Goal: Information Seeking & Learning: Learn about a topic

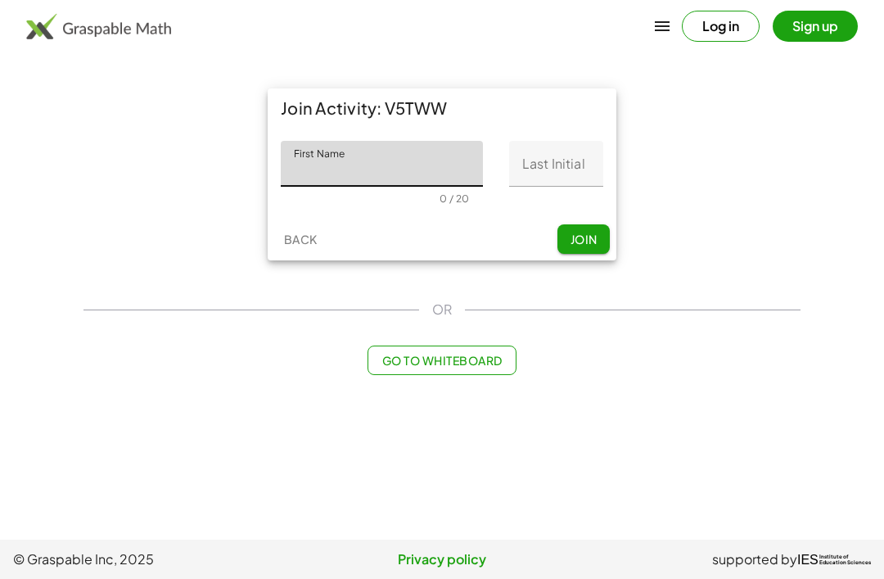
click at [446, 160] on input "First Name" at bounding box center [382, 164] width 202 height 46
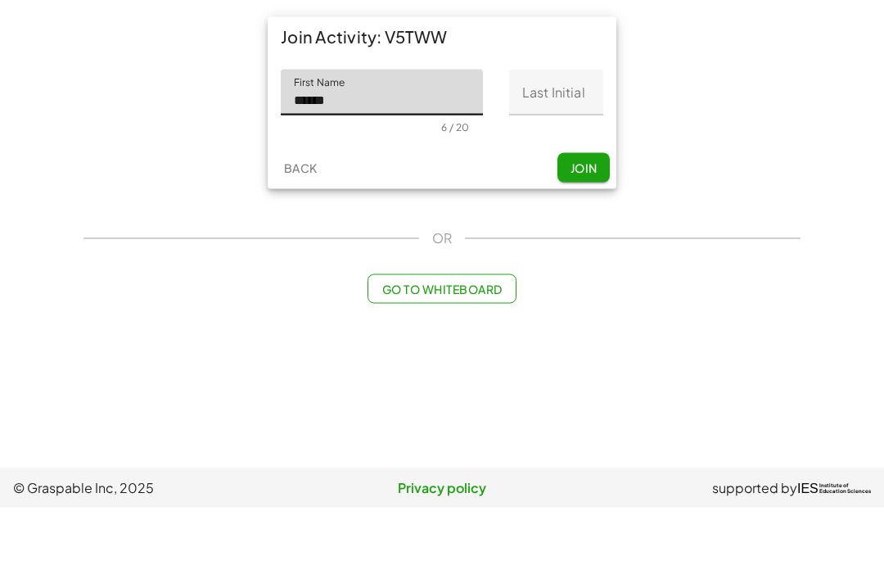
click at [576, 141] on input "Last Initial" at bounding box center [556, 164] width 94 height 46
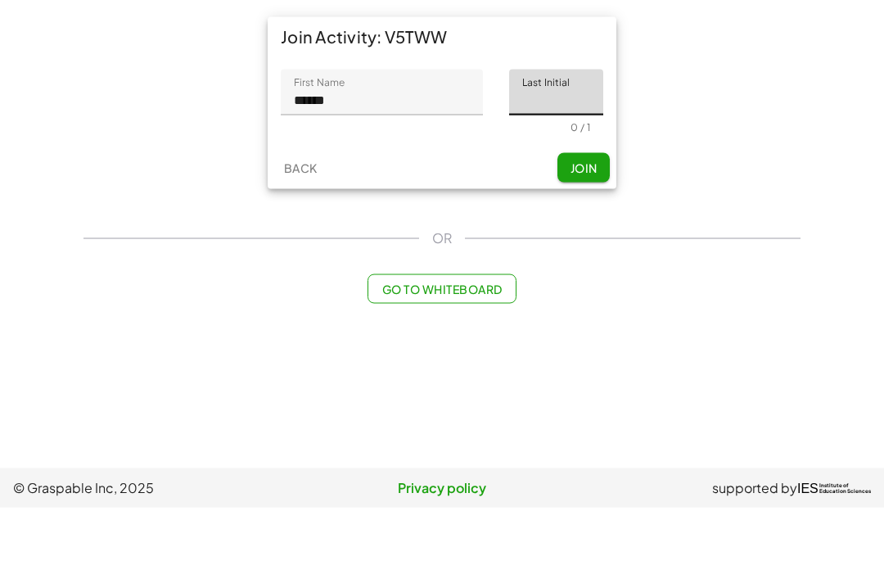
click at [379, 141] on input "******" at bounding box center [382, 164] width 202 height 46
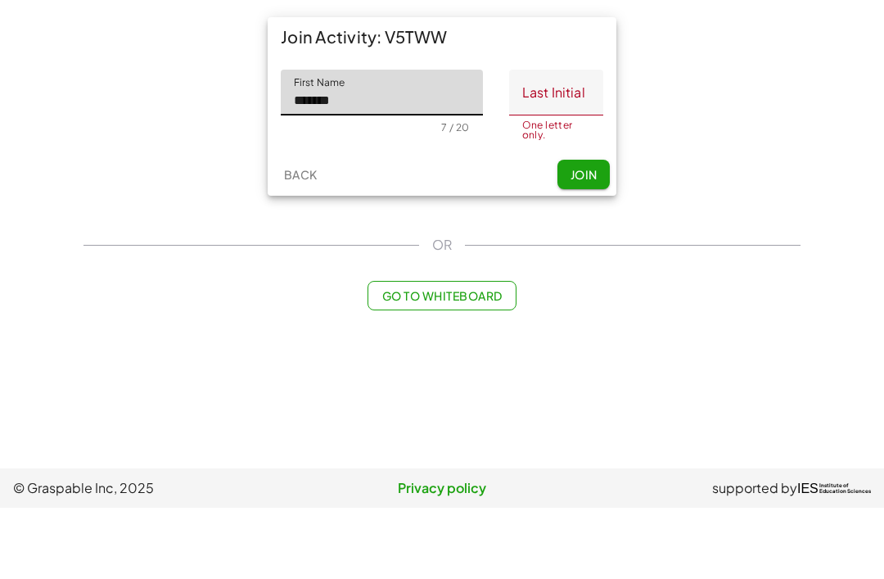
type input "*******"
click at [553, 141] on input "Last Initial" at bounding box center [556, 164] width 94 height 46
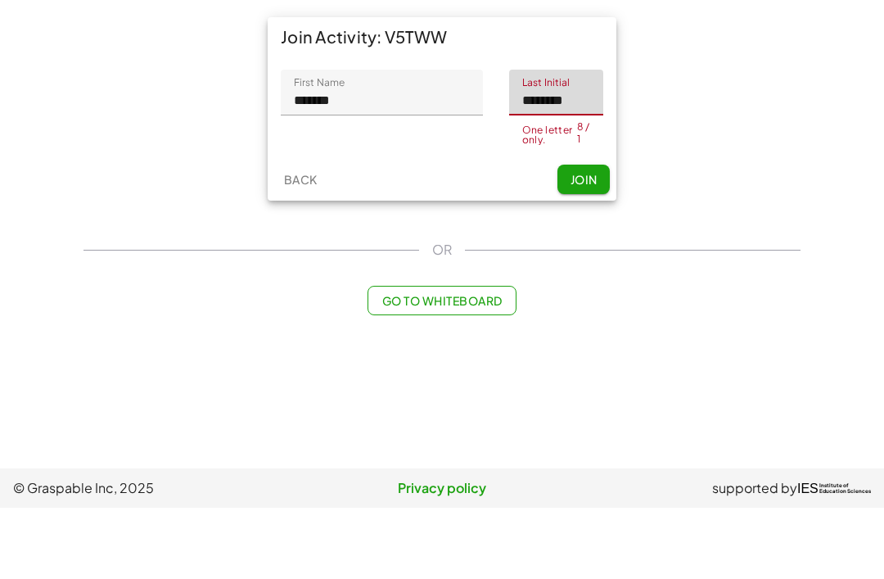
click at [596, 243] on span "Join" at bounding box center [583, 250] width 27 height 15
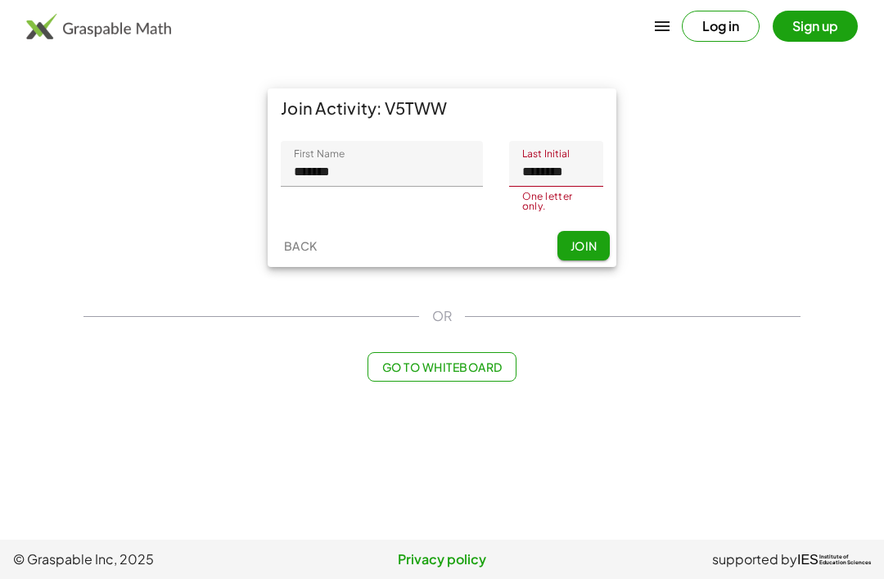
click at [590, 238] on span "Join" at bounding box center [583, 245] width 27 height 15
click at [598, 233] on button "Join" at bounding box center [584, 245] width 52 height 29
click at [601, 238] on button "Join" at bounding box center [584, 245] width 52 height 29
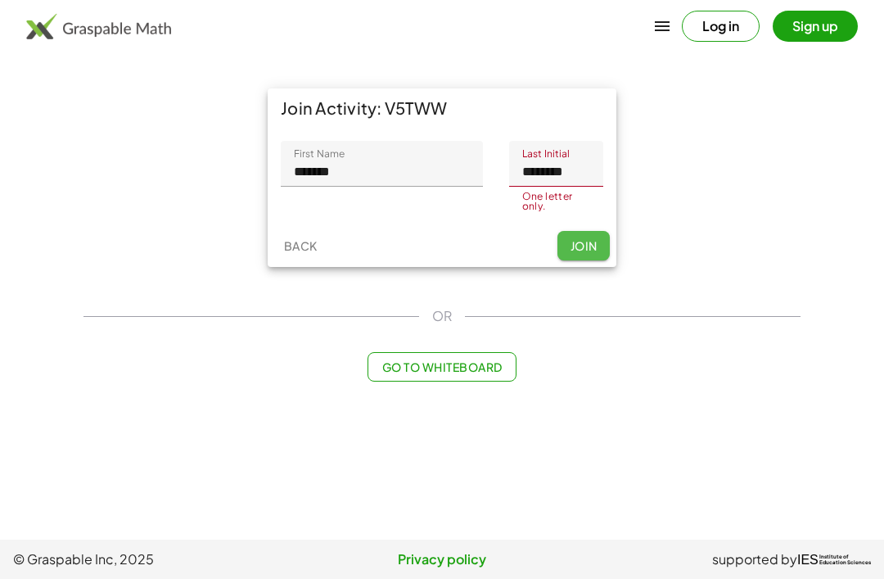
click at [600, 237] on button "Join" at bounding box center [584, 245] width 52 height 29
click at [580, 178] on input "********" at bounding box center [556, 164] width 94 height 46
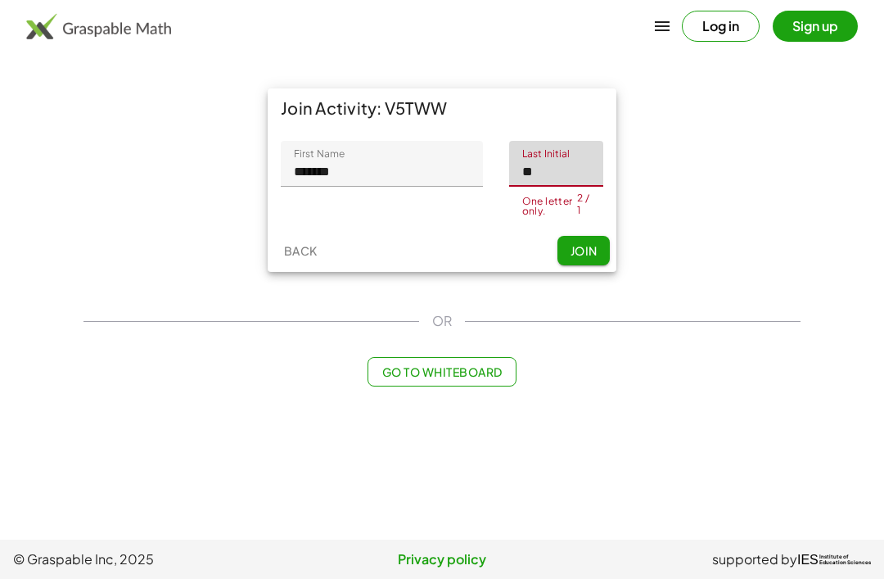
type input "*"
click at [829, 124] on main "Join Activity: V5TWW First Name First Name ******* 7 / 20 Last Initial Last Ini…" at bounding box center [442, 270] width 884 height 540
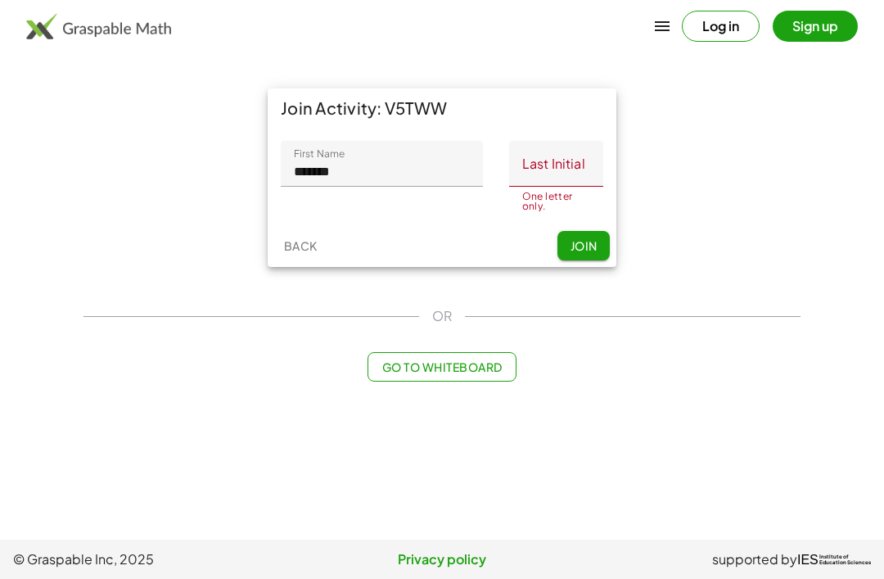
click at [493, 364] on span "Go to Whiteboard" at bounding box center [442, 366] width 120 height 15
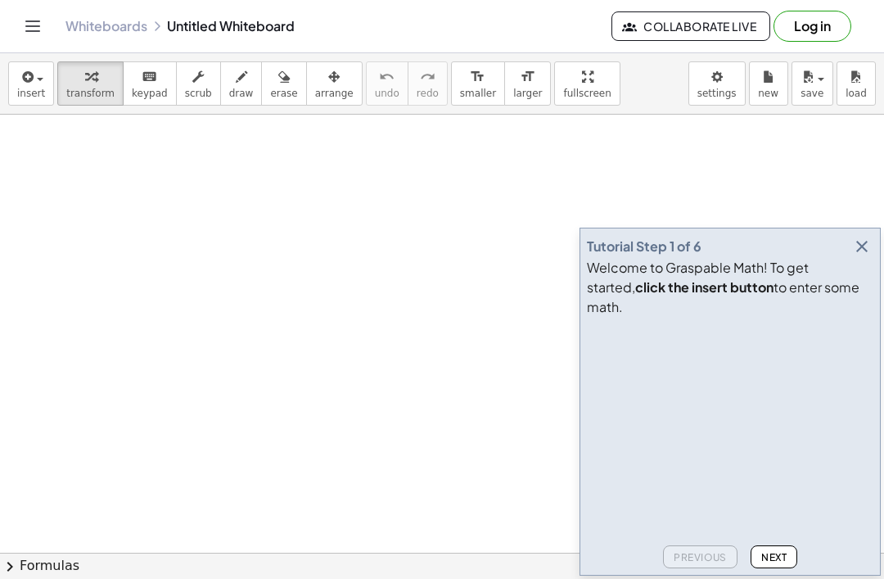
scroll to position [111, 0]
click at [872, 258] on button "button" at bounding box center [862, 246] width 23 height 23
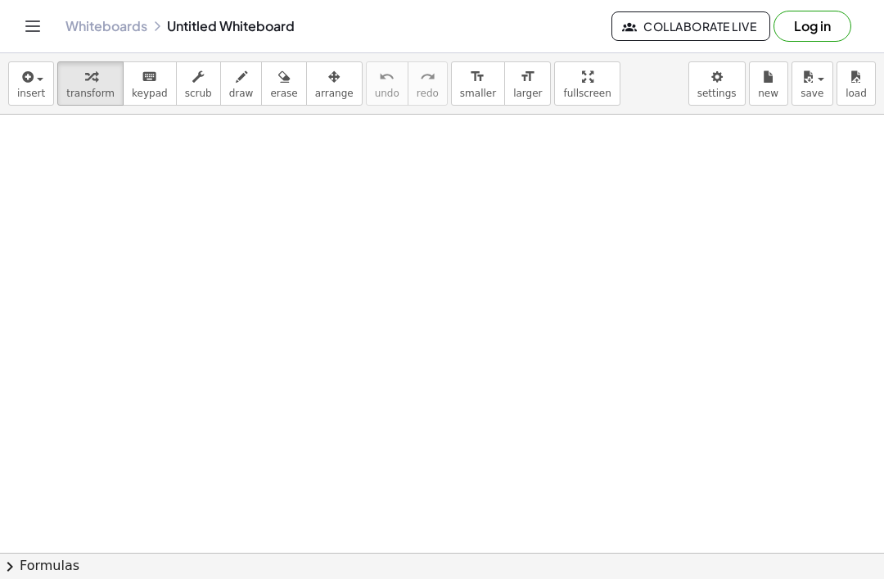
scroll to position [127, 0]
click at [16, 29] on header "Whiteboards Untitled Whiteboard Collaborate Live Log in" at bounding box center [442, 26] width 884 height 53
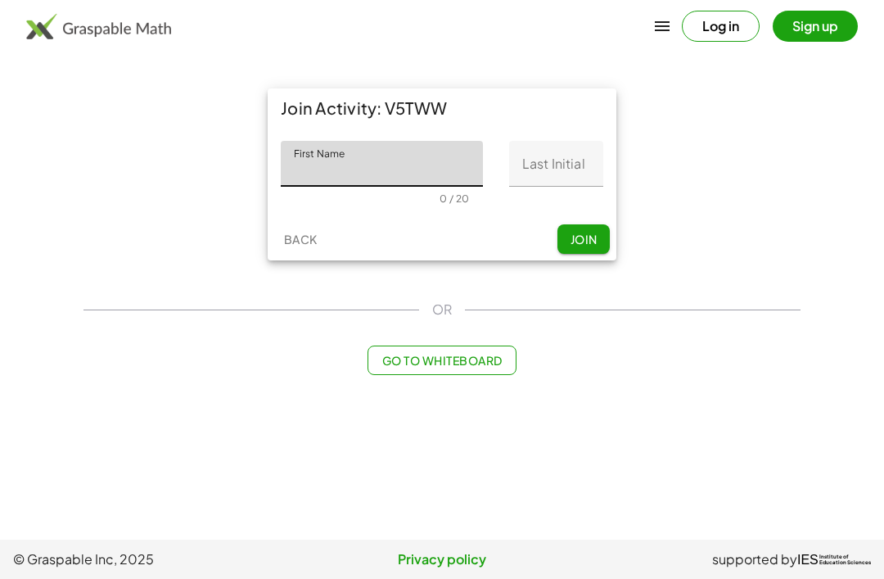
click at [332, 147] on input "First Name" at bounding box center [382, 164] width 202 height 46
type input "*******"
click at [578, 168] on input "Last Initial" at bounding box center [556, 164] width 94 height 46
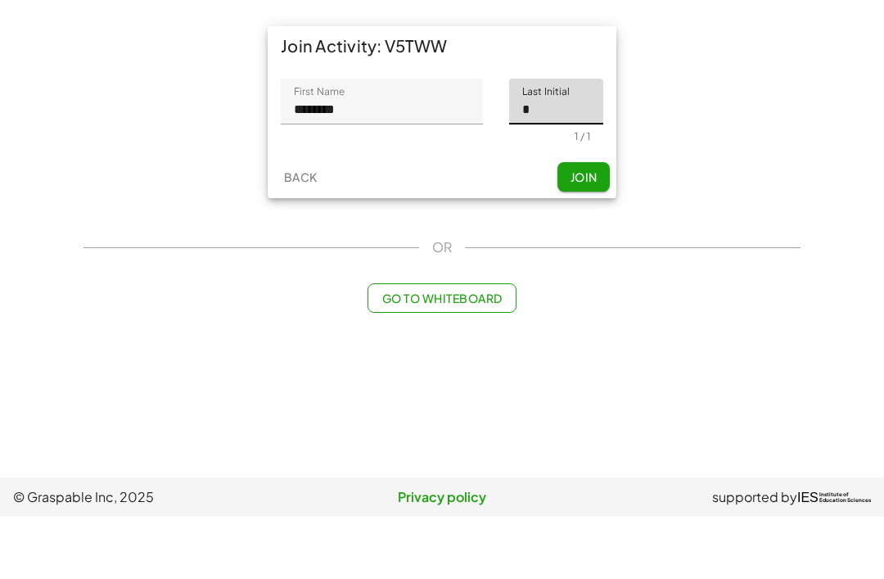
type input "*"
click at [570, 232] on span "Join" at bounding box center [583, 239] width 27 height 15
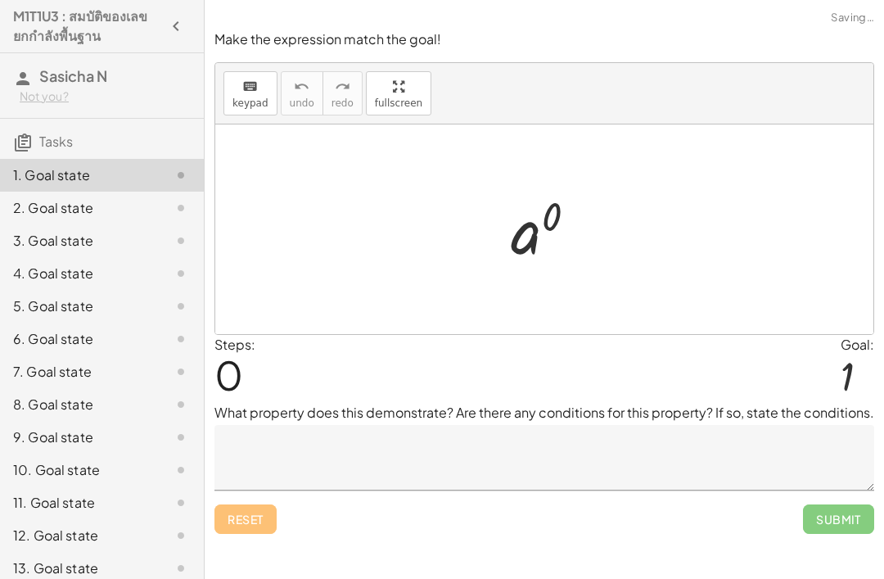
scroll to position [52, 0]
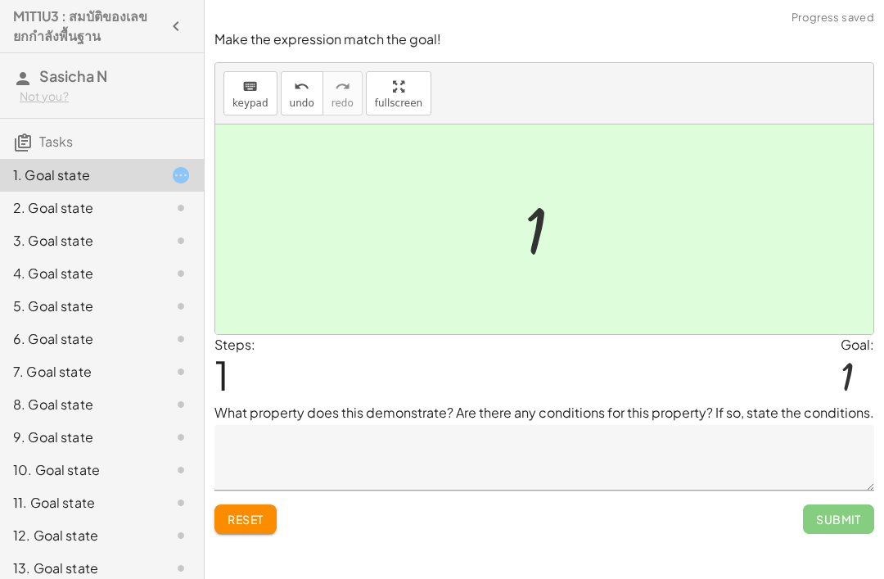
click at [473, 425] on textarea at bounding box center [545, 458] width 660 height 66
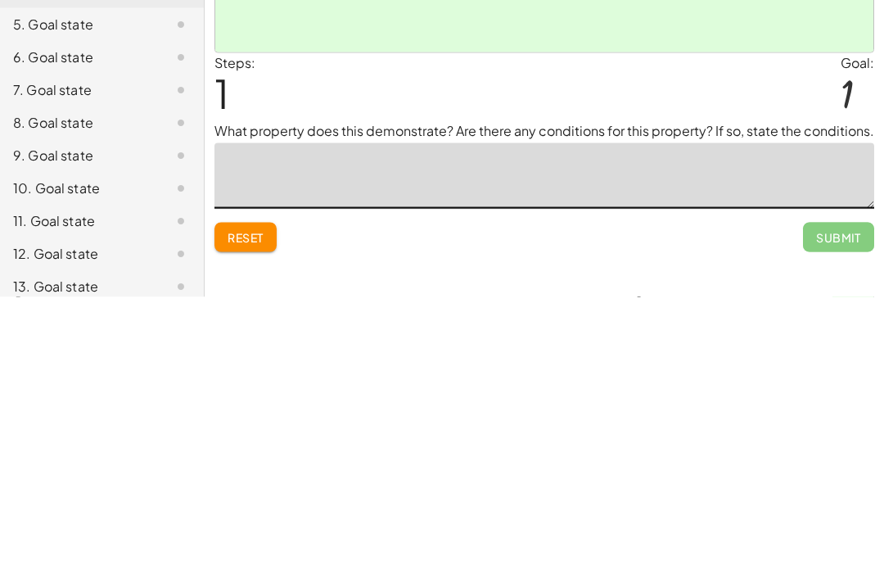
type textarea "*"
click at [847, 504] on button "Submit" at bounding box center [838, 518] width 71 height 29
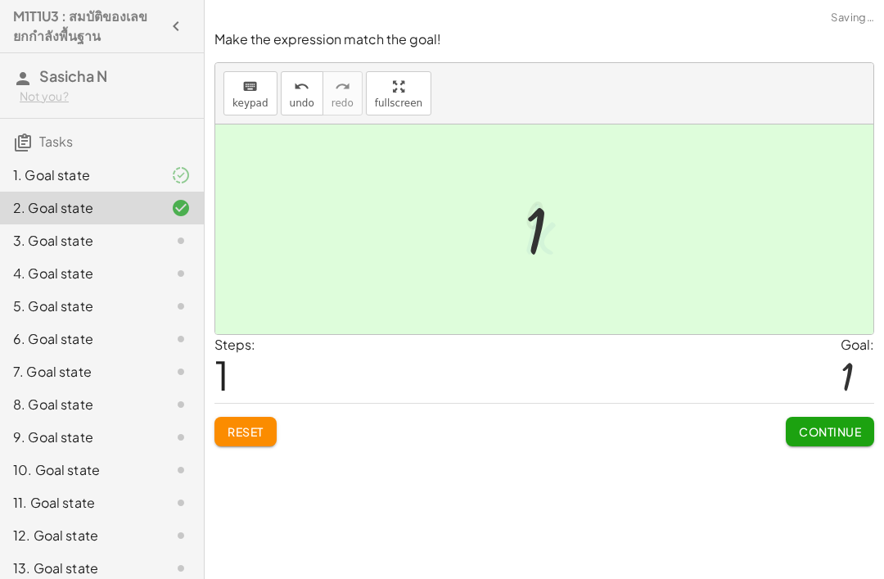
click at [580, 335] on div "Steps: 1 Goal: 1" at bounding box center [545, 369] width 660 height 68
click at [836, 424] on span "Continue" at bounding box center [830, 431] width 62 height 15
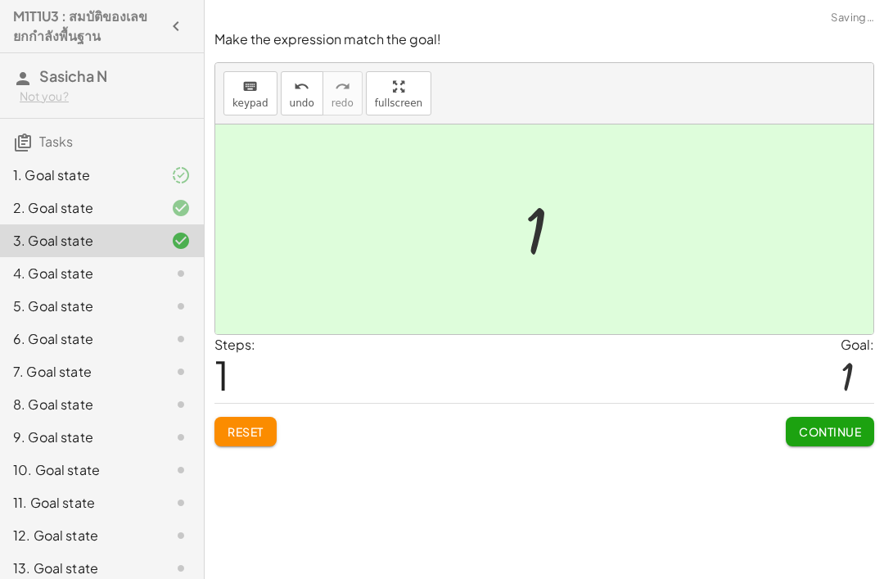
click at [221, 350] on span "1" at bounding box center [222, 375] width 15 height 50
click at [771, 335] on div "Steps: 1 Goal: 1" at bounding box center [545, 369] width 660 height 68
click at [830, 424] on span "Continue" at bounding box center [830, 431] width 62 height 15
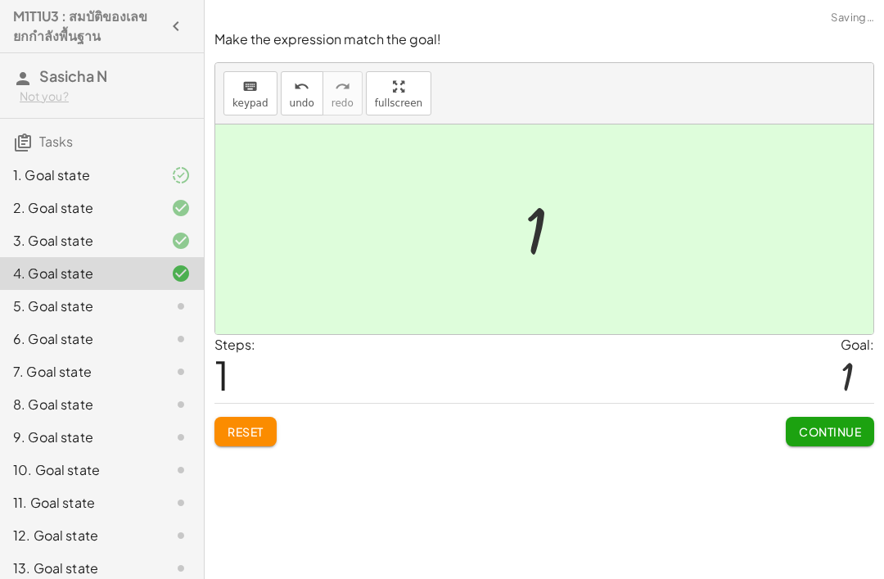
click at [829, 424] on span "Continue" at bounding box center [830, 431] width 62 height 15
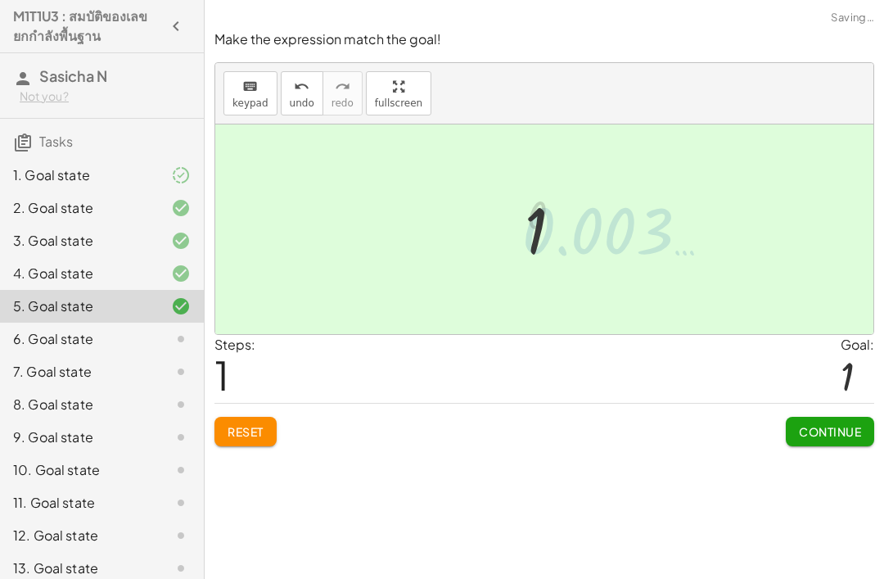
click at [828, 417] on button "Continue" at bounding box center [830, 431] width 88 height 29
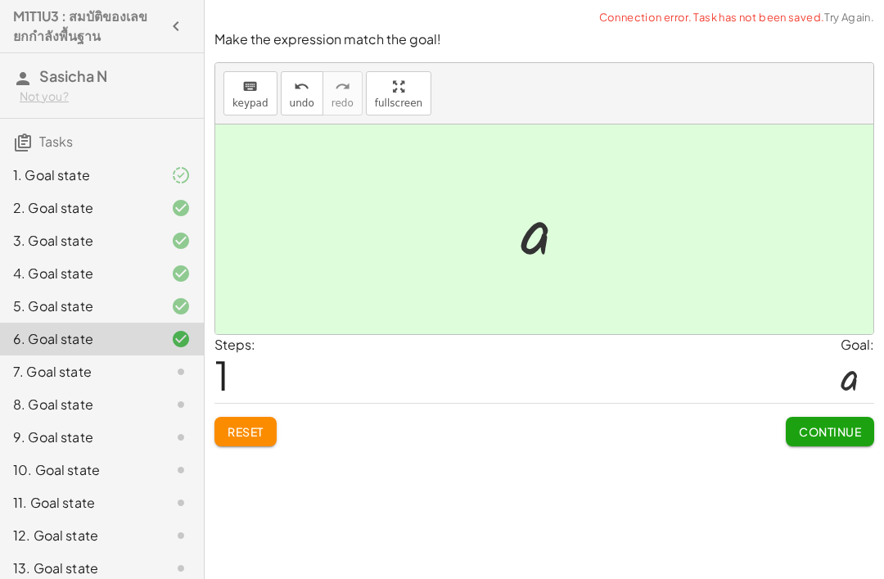
click at [832, 424] on span "Continue" at bounding box center [830, 431] width 62 height 15
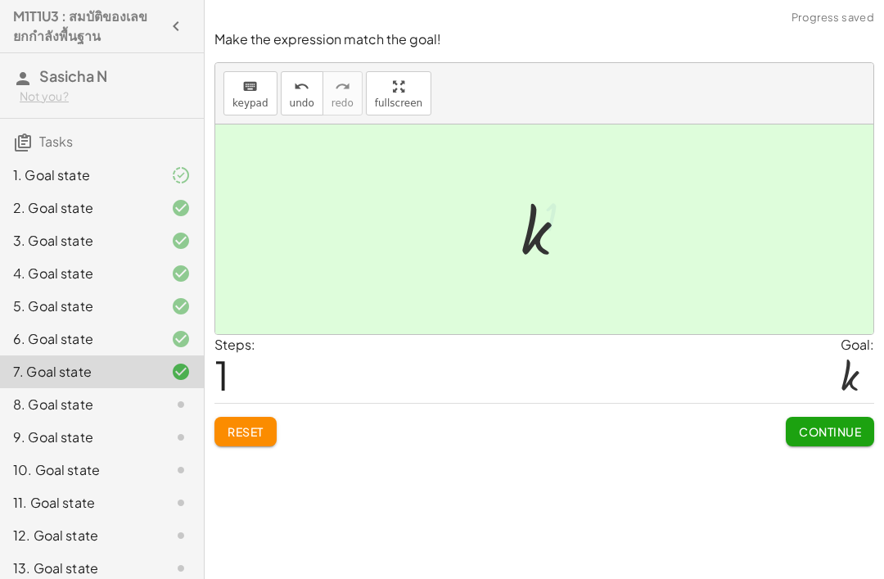
click at [829, 424] on span "Continue" at bounding box center [830, 431] width 62 height 15
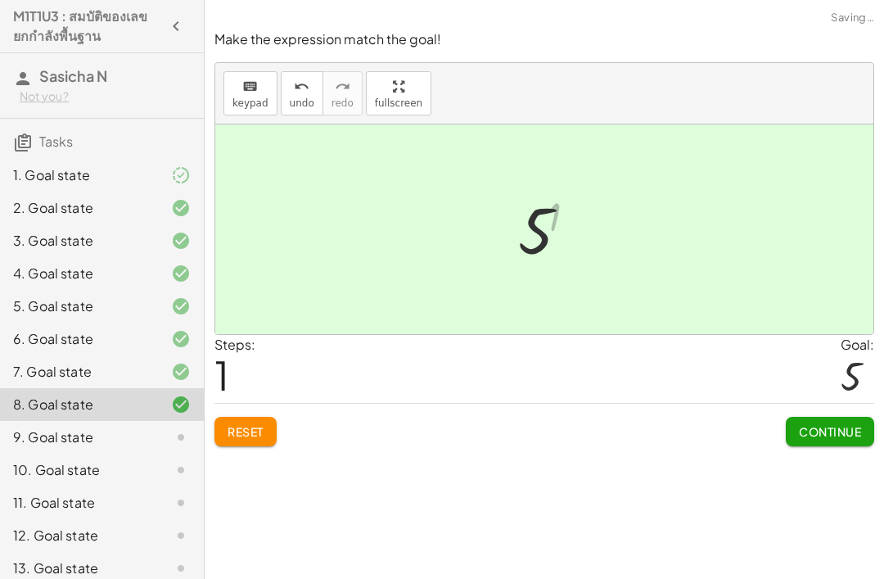
click at [852, 424] on span "Continue" at bounding box center [830, 431] width 62 height 15
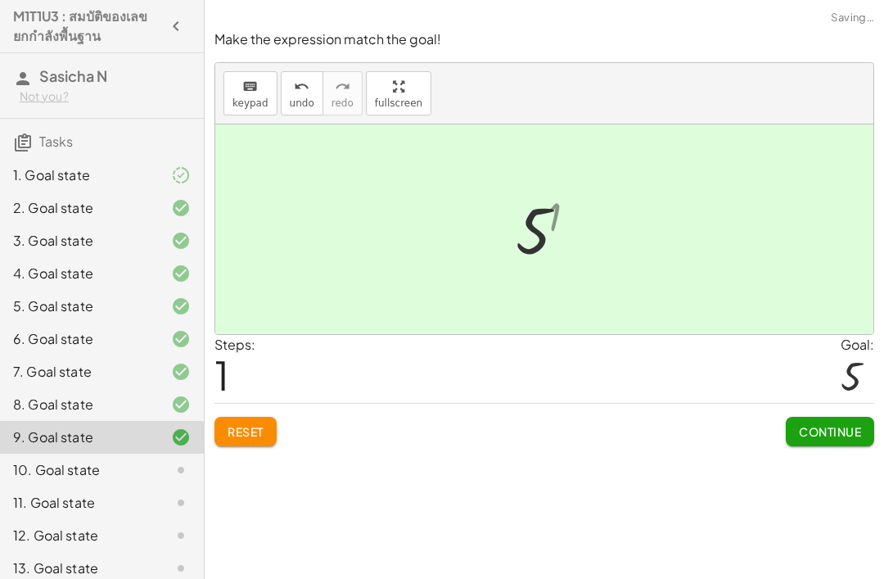
click at [818, 424] on span "Continue" at bounding box center [830, 431] width 62 height 15
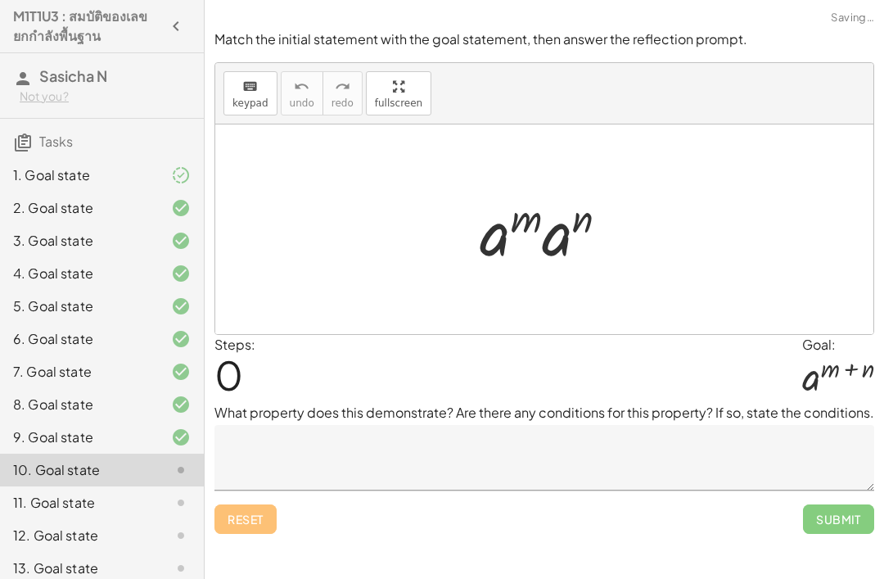
click at [693, 425] on textarea at bounding box center [545, 458] width 660 height 66
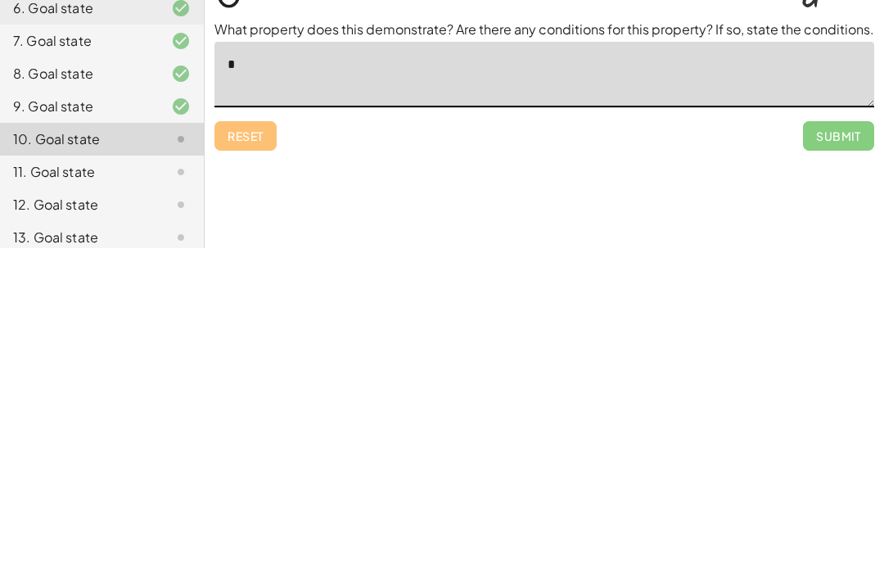
type textarea "*"
click at [833, 452] on span "Submit" at bounding box center [838, 466] width 71 height 29
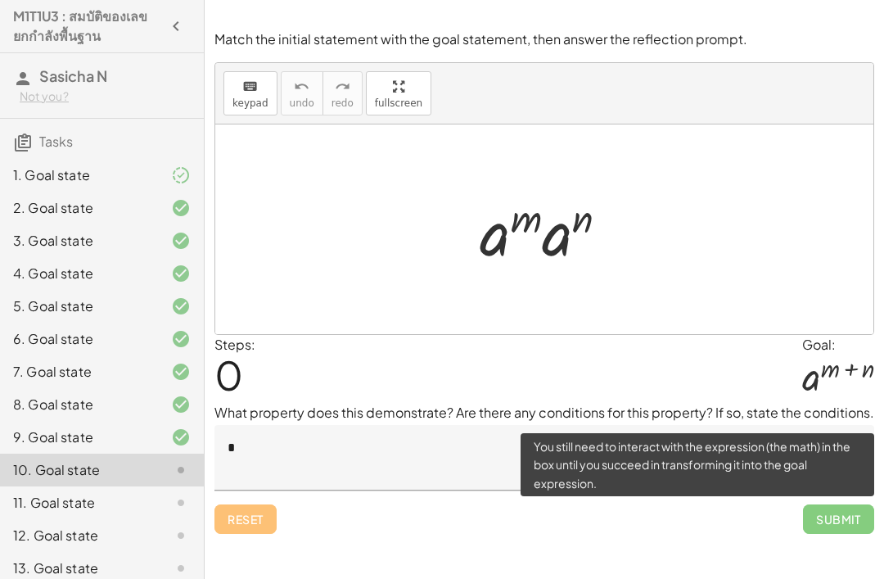
click at [230, 425] on textarea "*" at bounding box center [545, 458] width 660 height 66
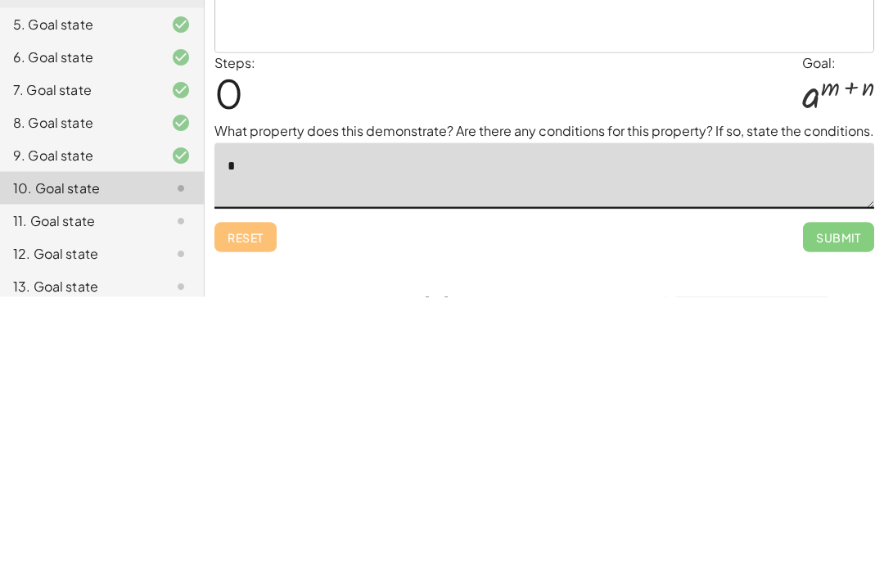
click at [836, 504] on span "Submit" at bounding box center [838, 518] width 71 height 29
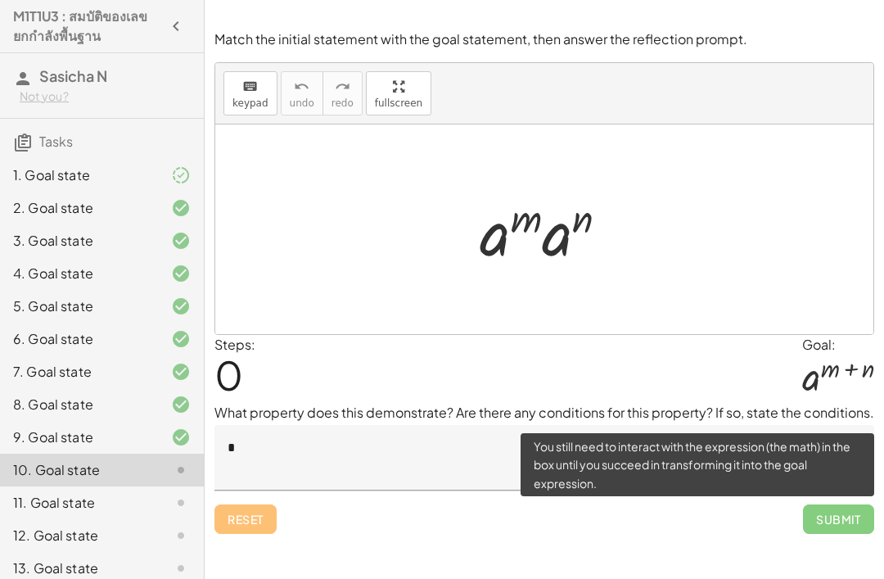
click at [775, 278] on div at bounding box center [544, 229] width 658 height 210
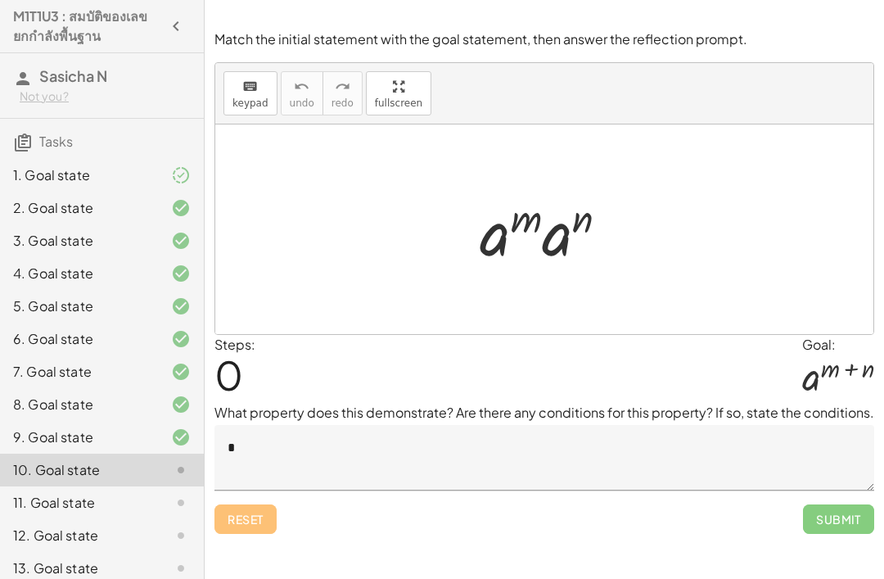
click at [253, 425] on textarea "*" at bounding box center [545, 458] width 660 height 66
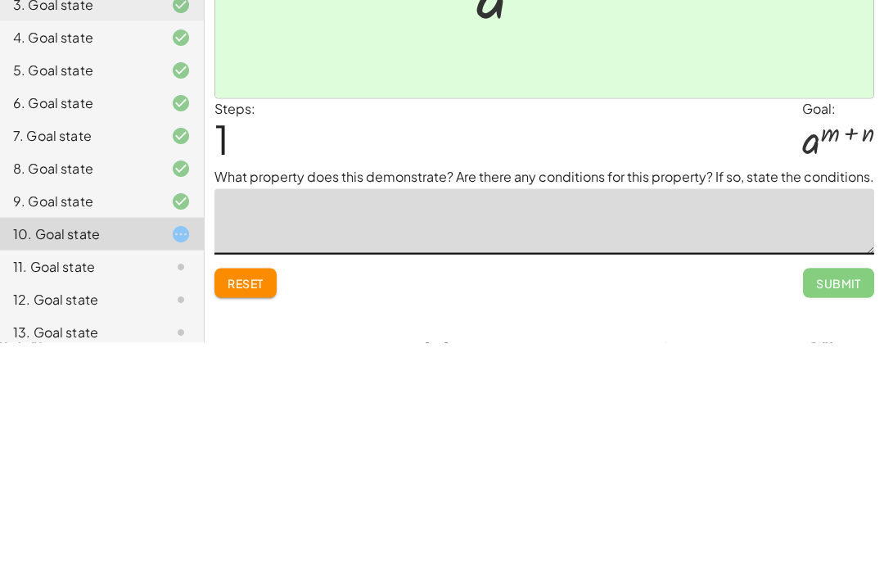
type textarea "*"
click at [839, 512] on span "Submit" at bounding box center [838, 519] width 45 height 15
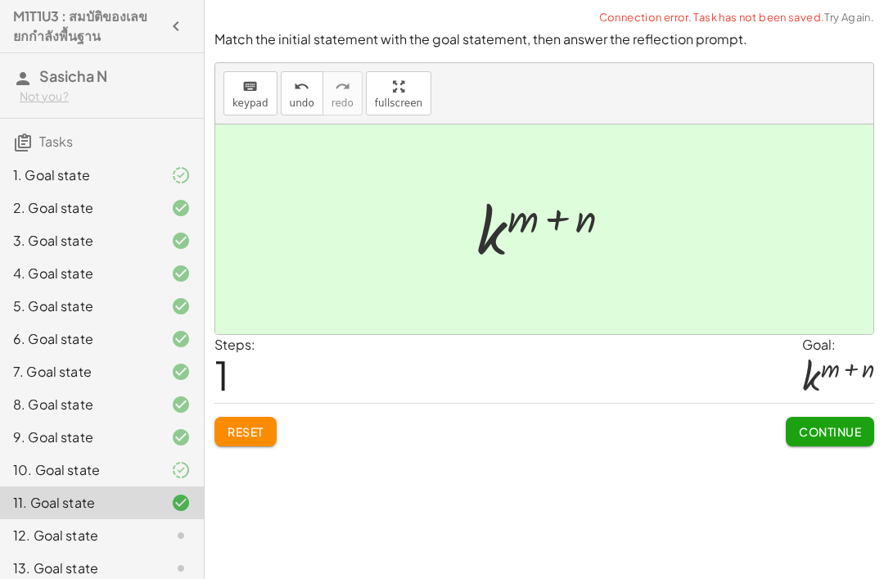
click at [705, 335] on div "Steps: 1 Goal: k ( + m + n )" at bounding box center [545, 369] width 660 height 68
click at [840, 424] on span "Continue" at bounding box center [830, 431] width 62 height 15
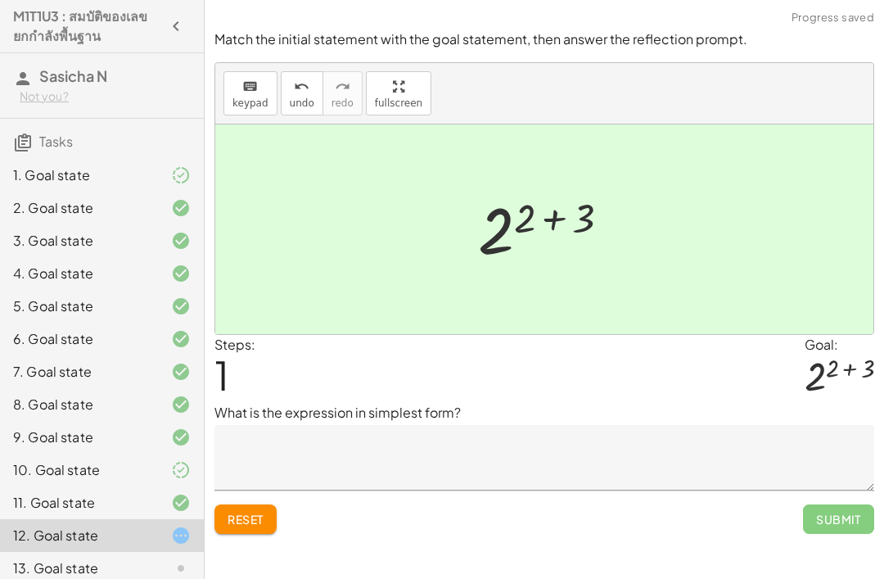
click at [580, 425] on textarea at bounding box center [545, 458] width 660 height 66
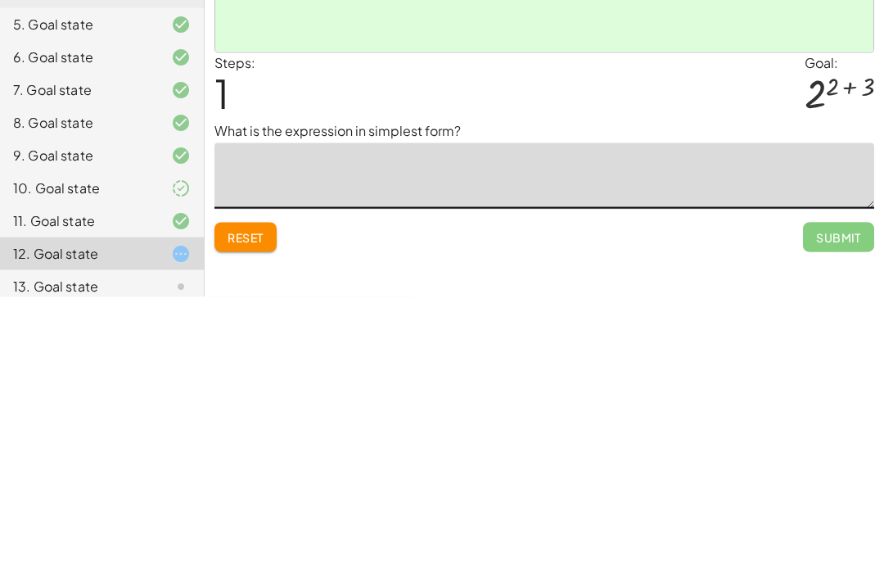
type textarea "*"
click at [834, 504] on button "Submit" at bounding box center [838, 518] width 71 height 29
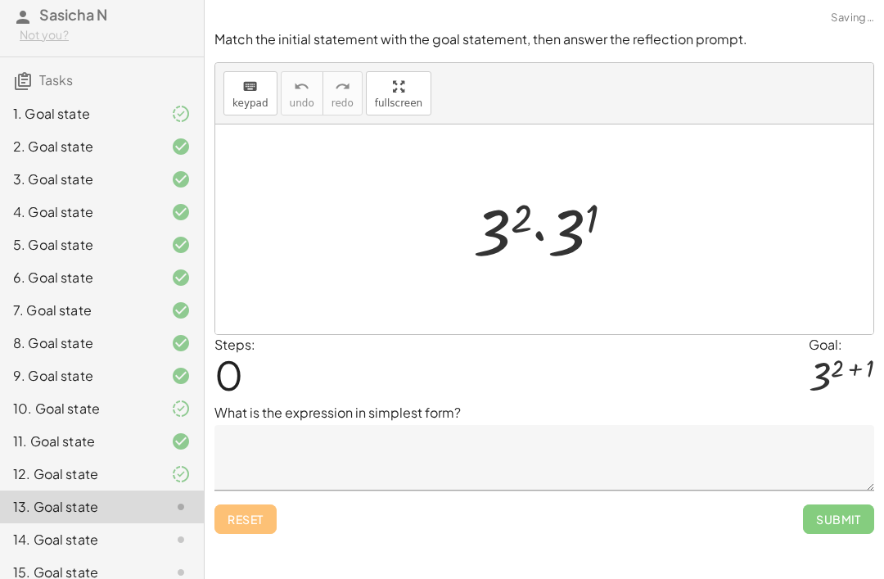
scroll to position [75, 0]
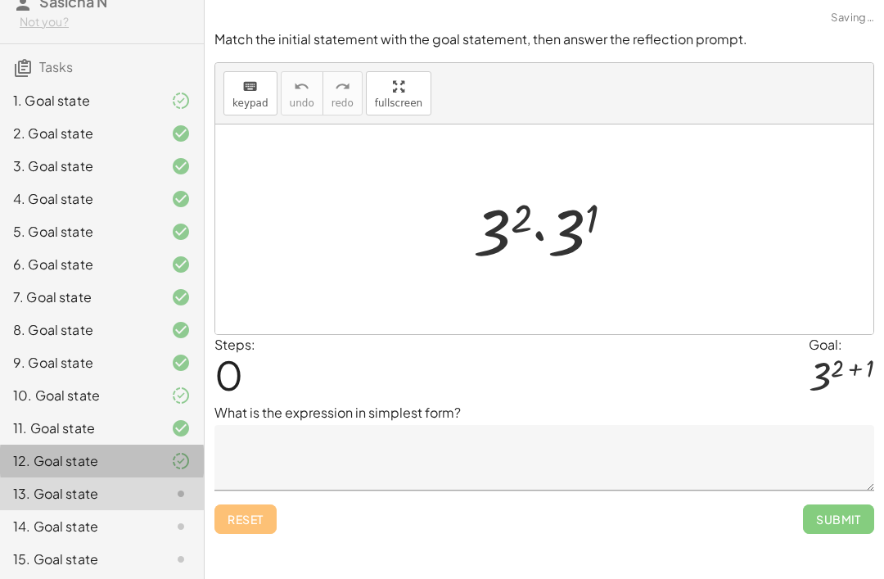
click at [75, 468] on div "12. Goal state" at bounding box center [79, 461] width 132 height 20
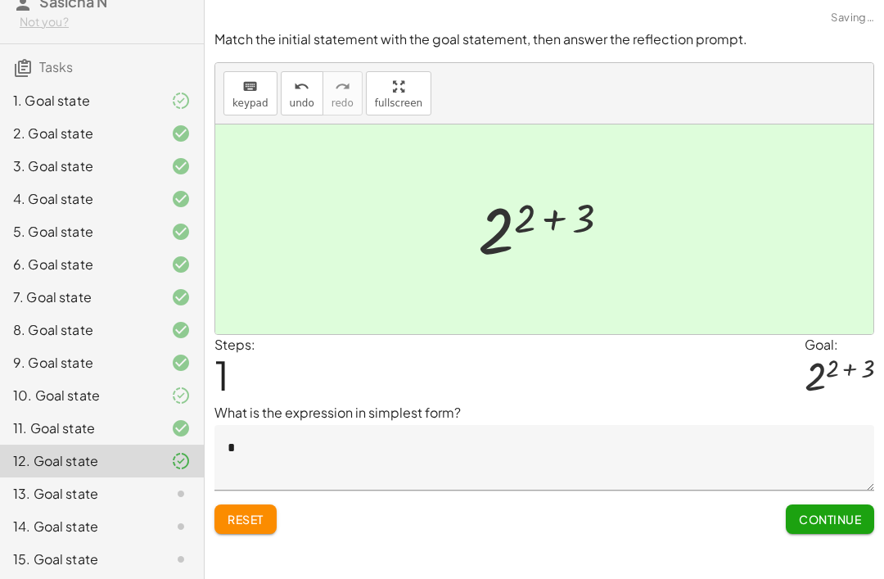
click at [802, 425] on textarea "*" at bounding box center [545, 458] width 660 height 66
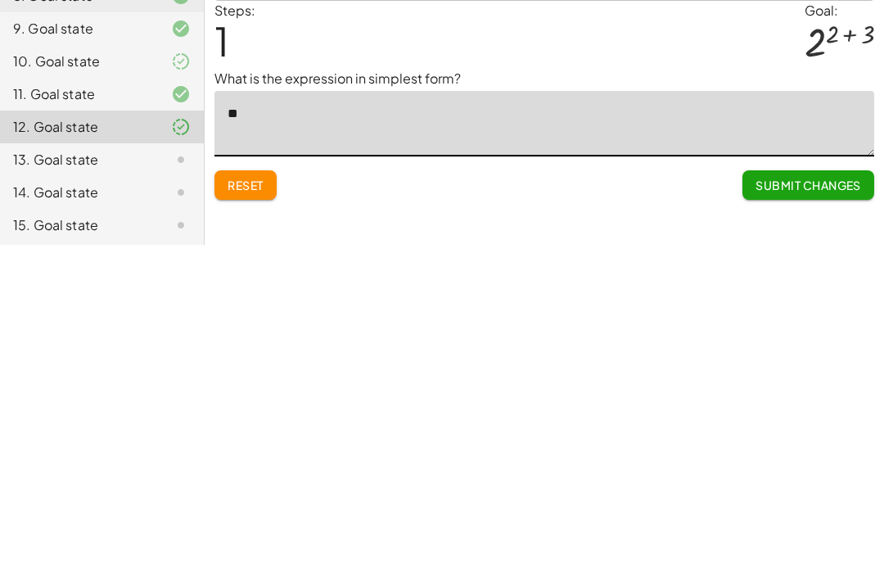
click at [825, 504] on button "Submit Changes" at bounding box center [809, 518] width 132 height 29
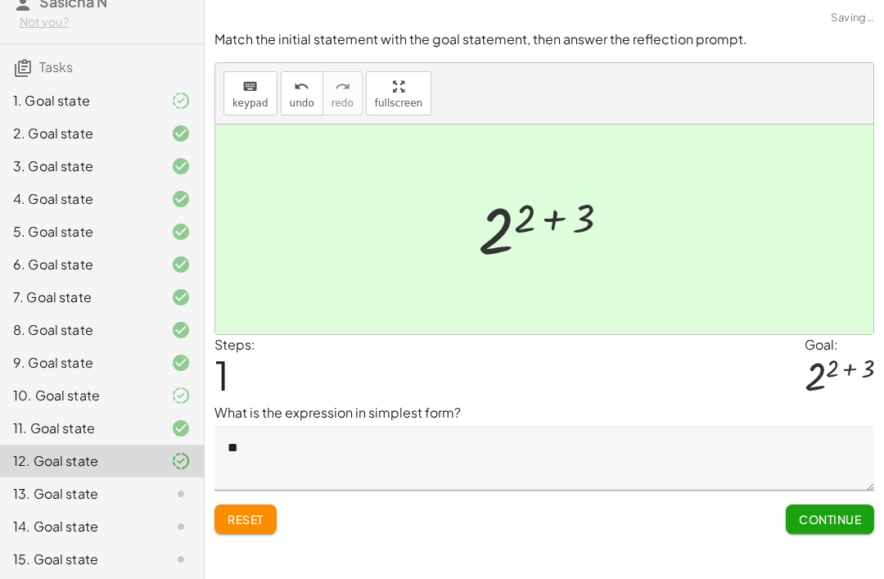
click at [744, 425] on textarea "**" at bounding box center [545, 458] width 660 height 66
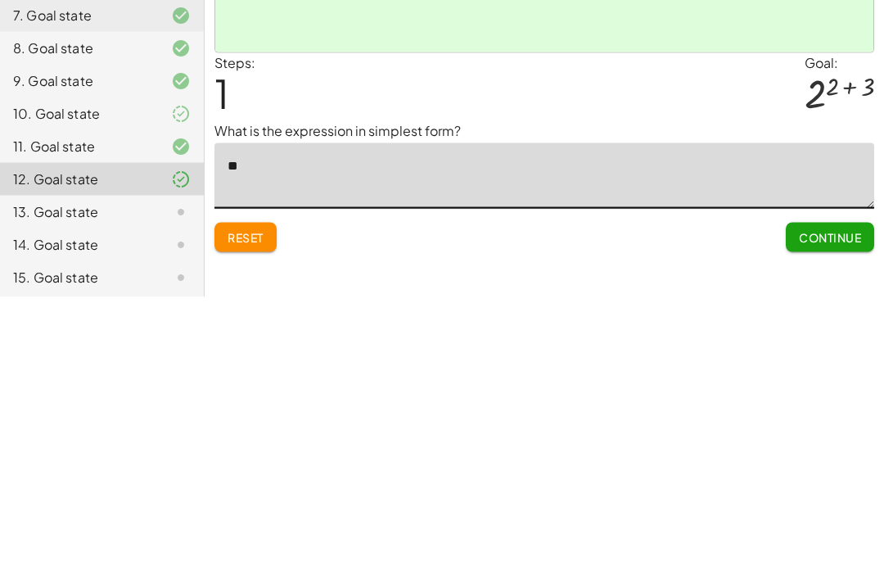
type textarea "*"
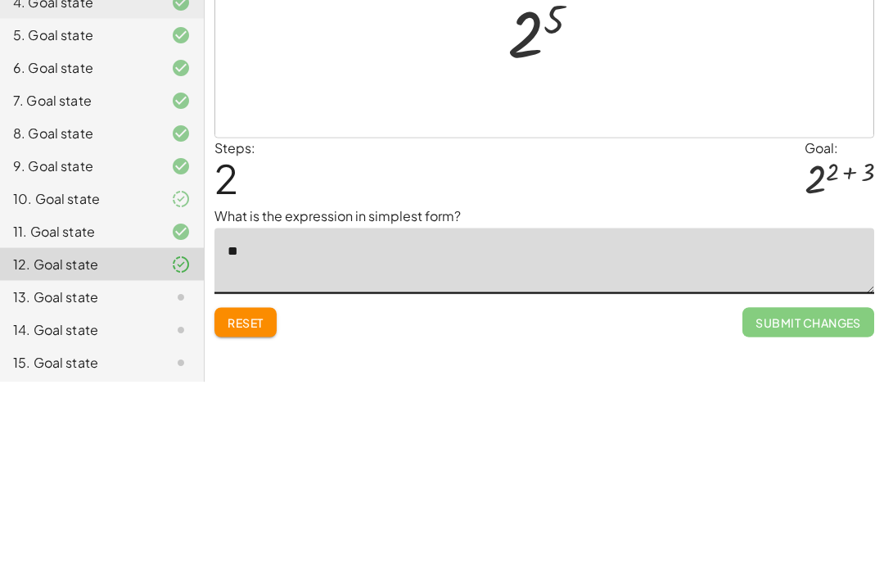
type textarea "*"
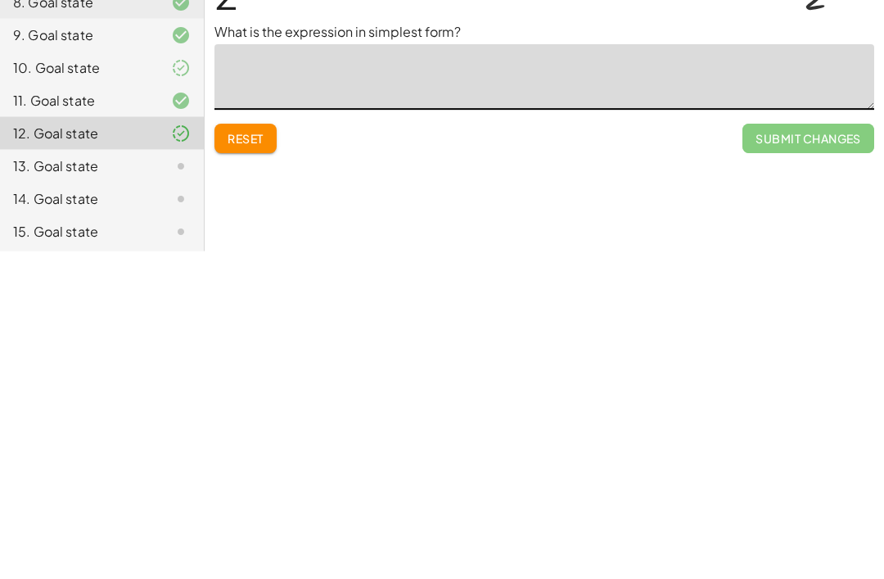
click at [838, 452] on span "Submit Changes" at bounding box center [809, 466] width 132 height 29
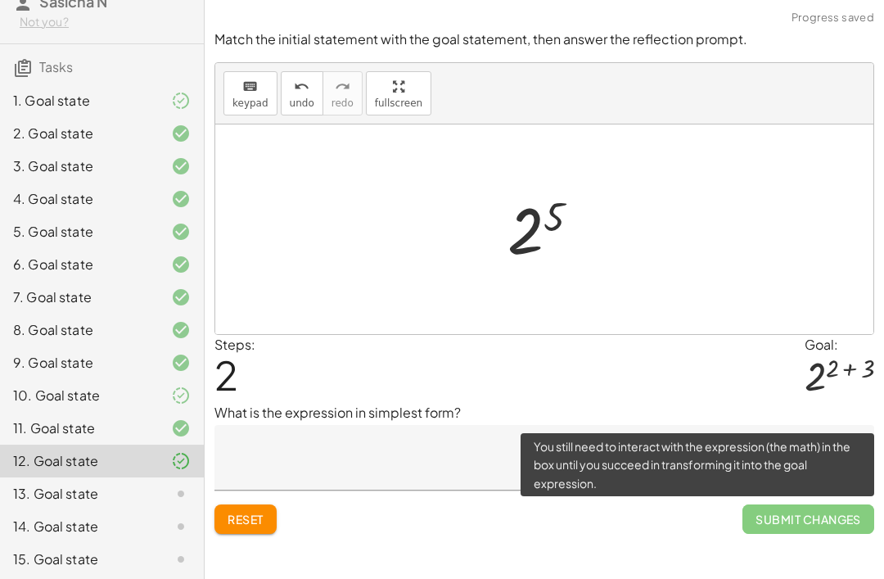
click at [463, 425] on textarea at bounding box center [545, 458] width 660 height 66
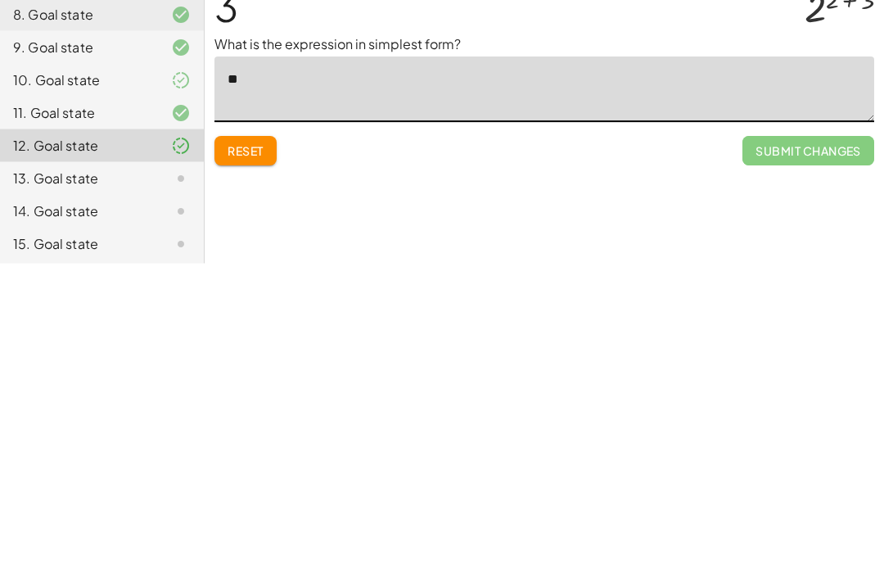
click at [789, 452] on span "Submit Changes" at bounding box center [809, 466] width 132 height 29
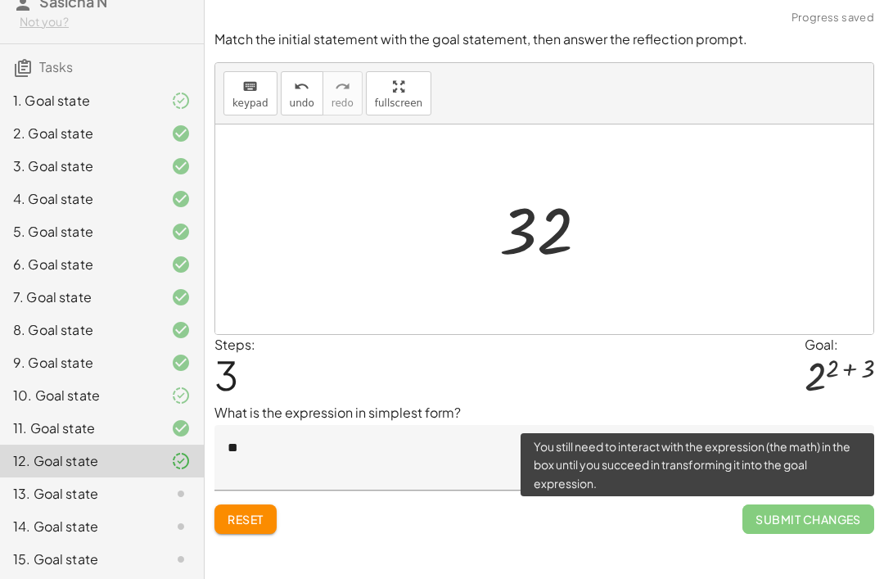
click at [748, 504] on span "Submit Changes" at bounding box center [809, 518] width 132 height 29
click at [760, 504] on span "Submit Changes" at bounding box center [809, 518] width 132 height 29
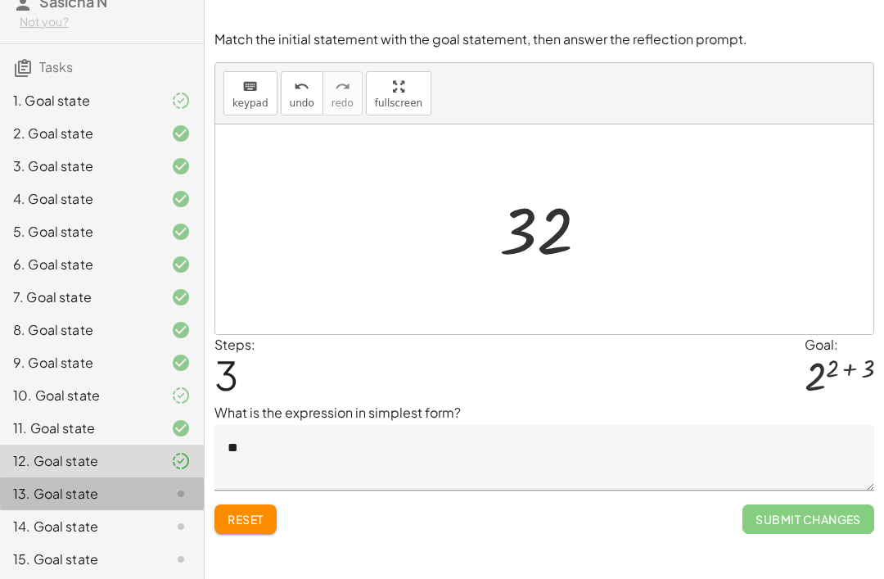
click at [165, 486] on div at bounding box center [168, 494] width 46 height 20
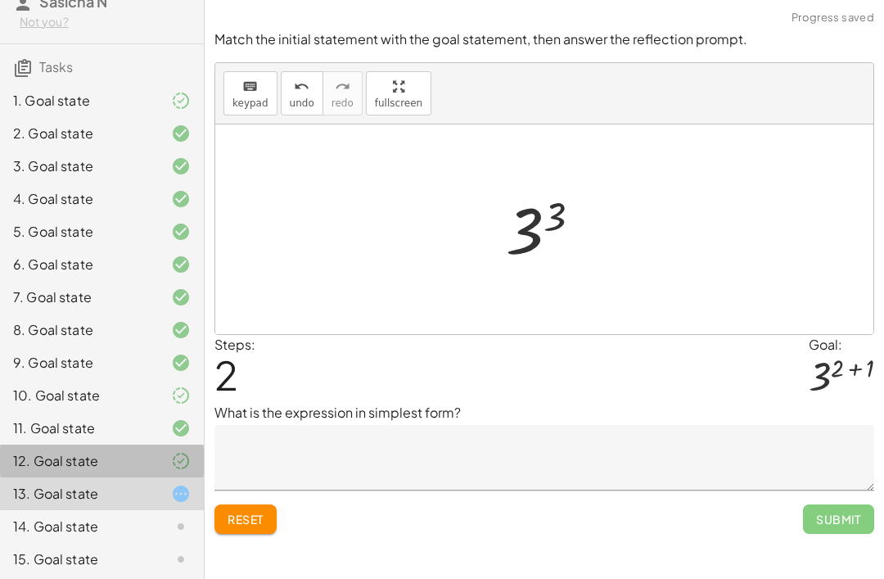
click at [173, 451] on icon at bounding box center [181, 461] width 20 height 20
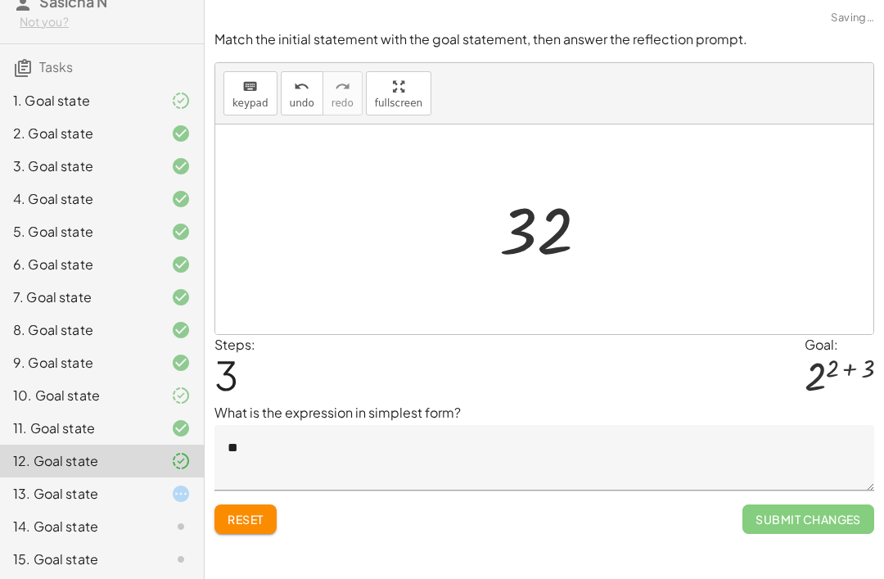
click at [243, 504] on button "Reset" at bounding box center [246, 518] width 62 height 29
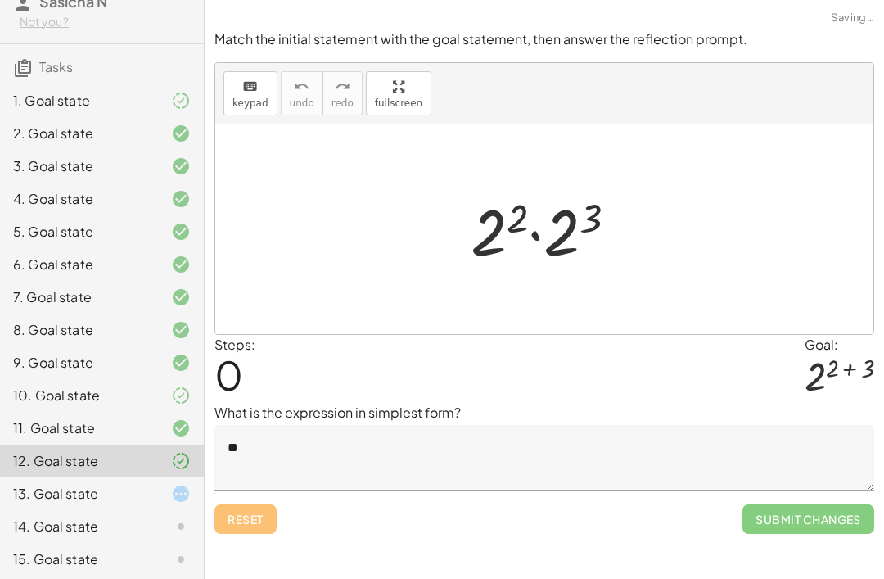
click at [331, 425] on textarea "**" at bounding box center [545, 458] width 660 height 66
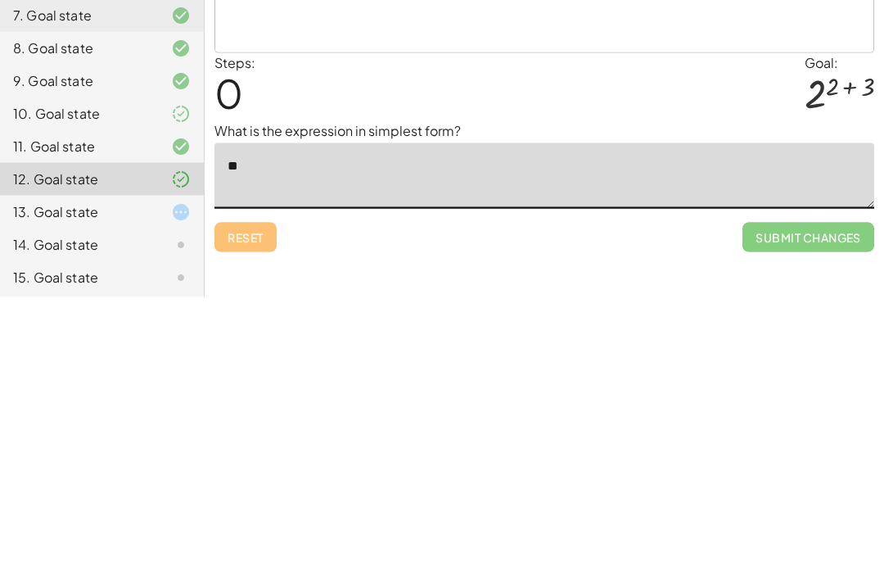
click at [812, 504] on span "Submit Changes" at bounding box center [809, 518] width 132 height 29
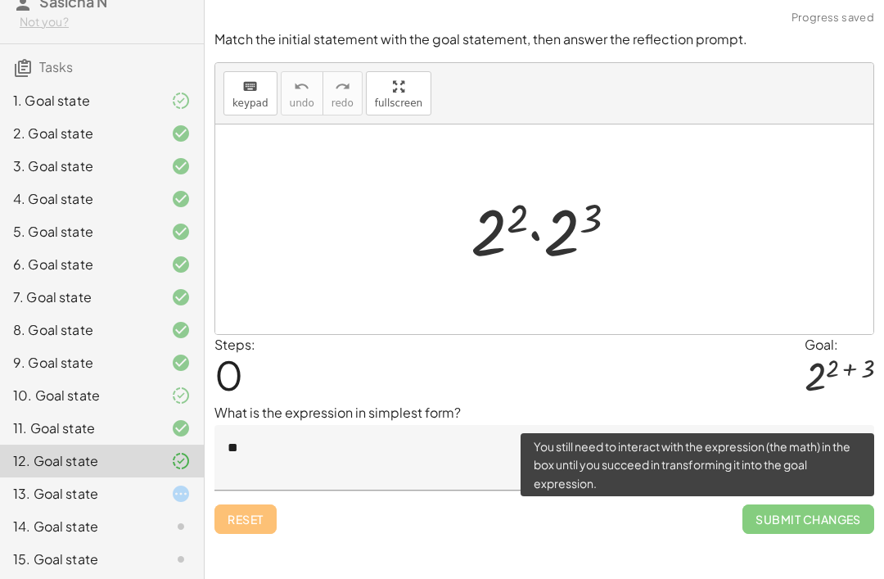
click at [384, 425] on textarea "**" at bounding box center [545, 458] width 660 height 66
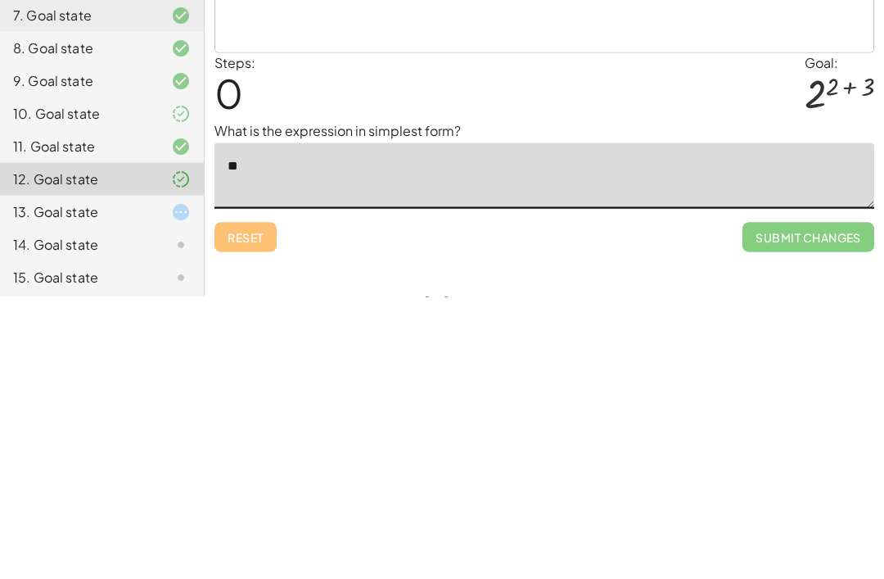
type textarea "*"
type textarea "**"
click at [770, 504] on span "Submit Changes" at bounding box center [809, 518] width 132 height 29
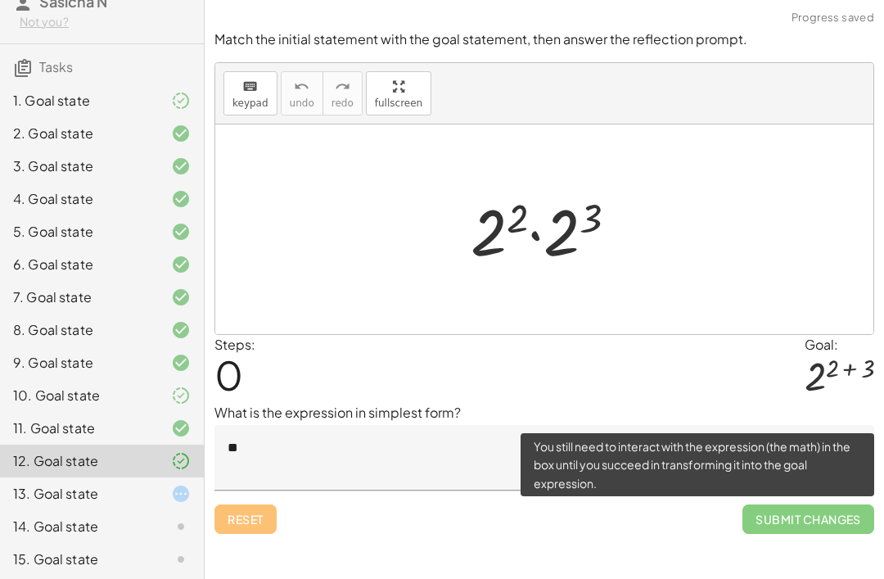
click at [262, 490] on div "Reset Submit Changes" at bounding box center [545, 511] width 660 height 43
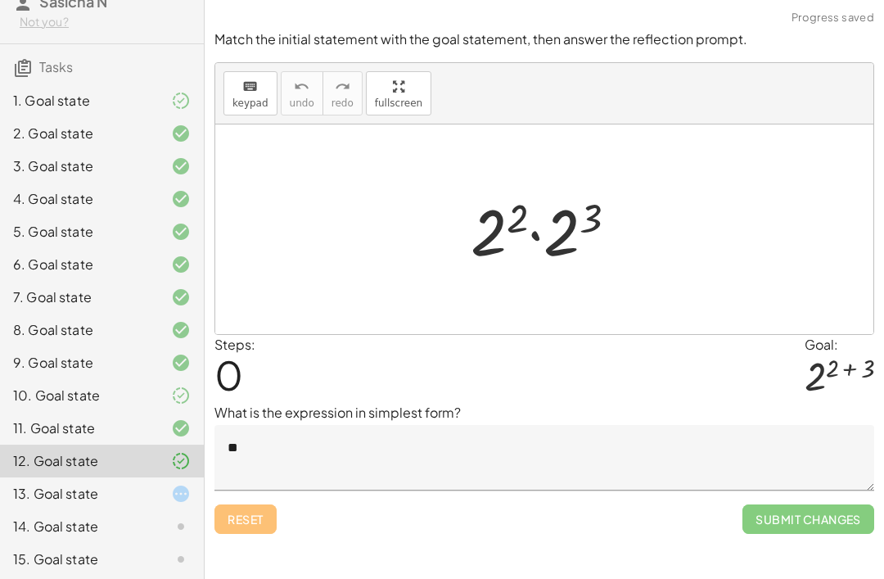
click at [254, 490] on div "Reset Submit Changes" at bounding box center [545, 511] width 660 height 43
click at [265, 490] on div "Reset Submit Changes" at bounding box center [545, 511] width 660 height 43
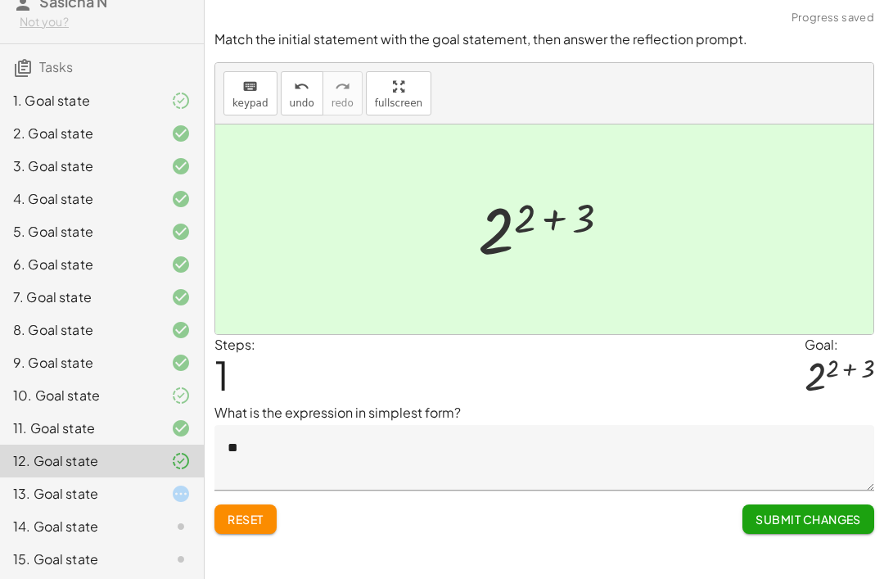
click at [811, 512] on span "Submit Changes" at bounding box center [809, 519] width 106 height 15
click at [824, 512] on span "Continue" at bounding box center [830, 519] width 62 height 15
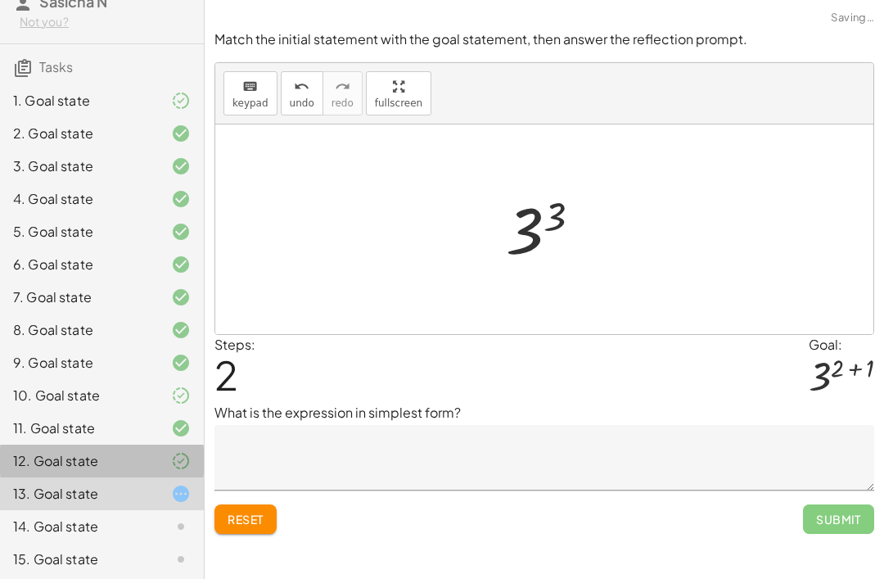
click at [56, 467] on div "12. Goal state" at bounding box center [79, 461] width 132 height 20
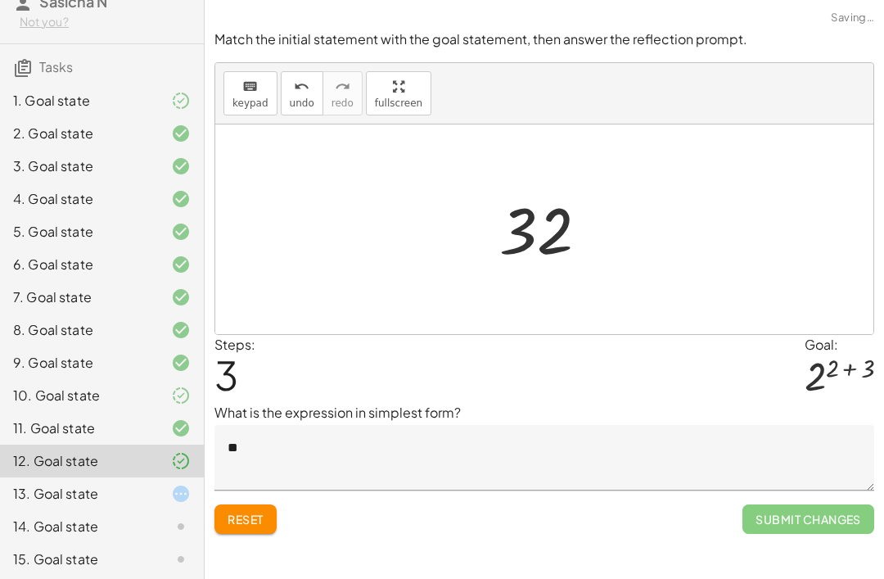
click at [833, 504] on span "Submit Changes" at bounding box center [809, 518] width 132 height 29
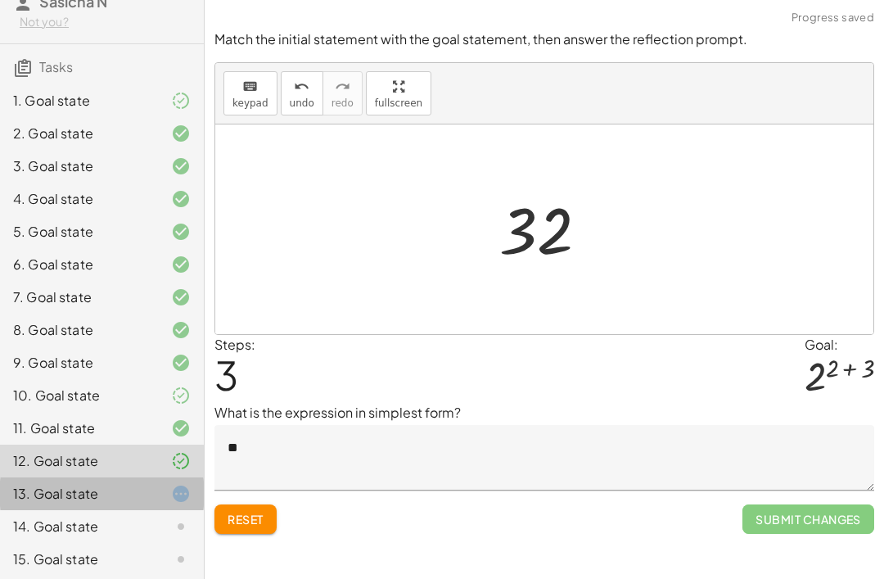
click at [169, 543] on div "13. Goal state" at bounding box center [102, 559] width 204 height 33
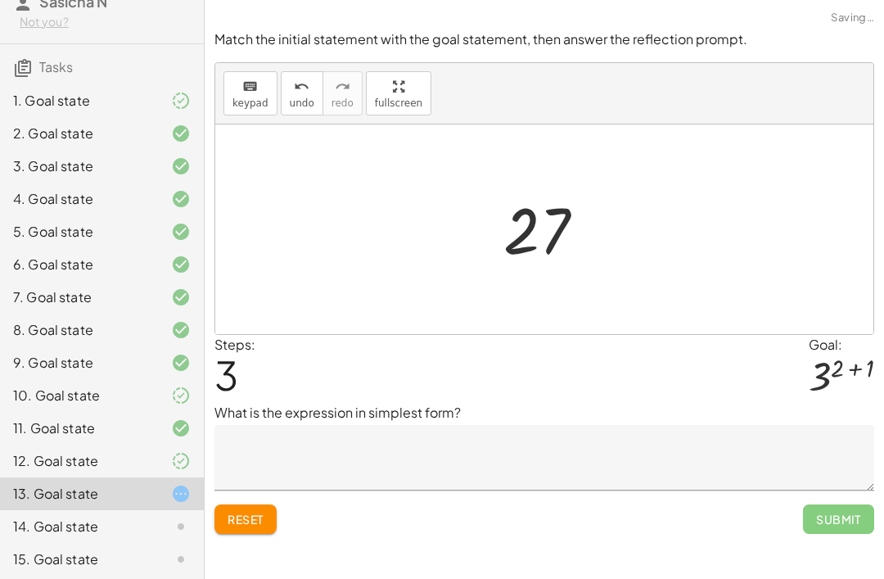
click at [563, 425] on textarea at bounding box center [545, 458] width 660 height 66
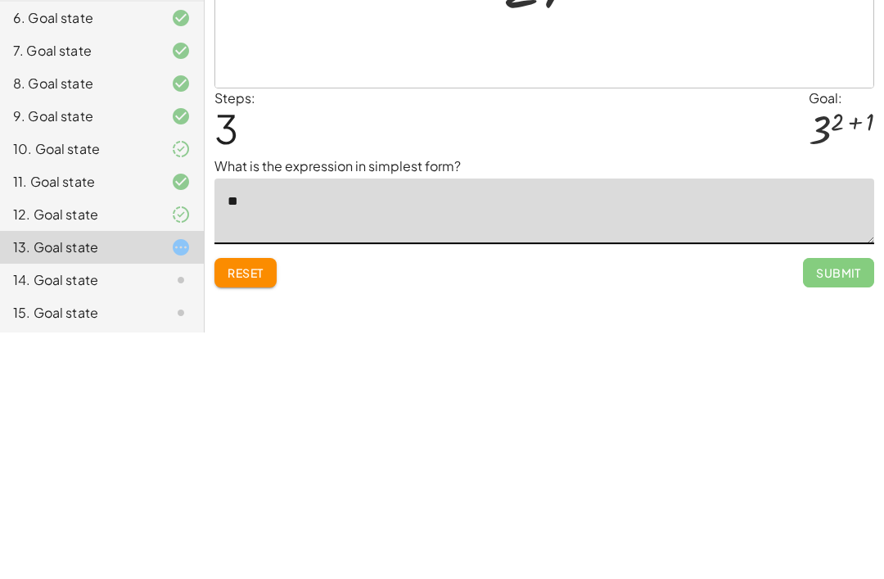
click at [722, 335] on div "Steps: 3 Goal: 3 ( + 2 + 1 )" at bounding box center [545, 369] width 660 height 68
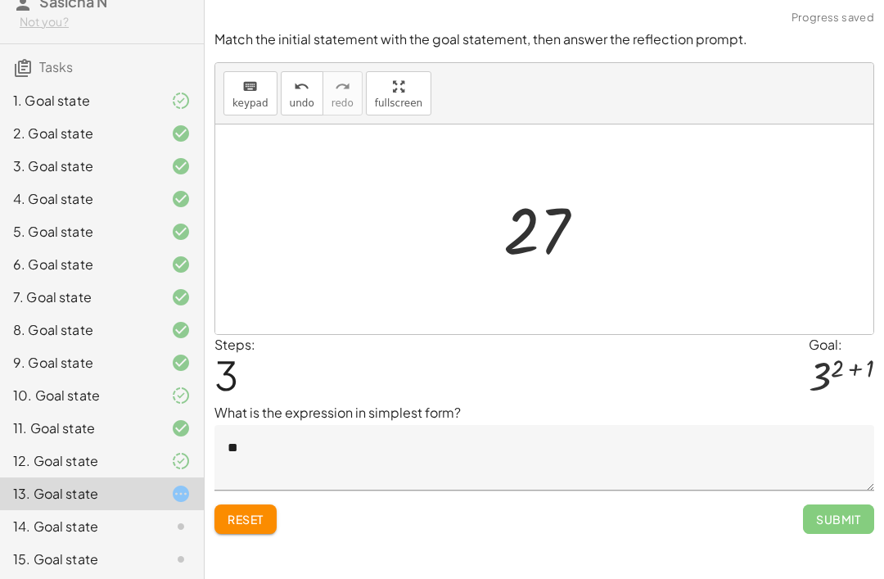
click at [834, 504] on span "Submit" at bounding box center [838, 518] width 71 height 29
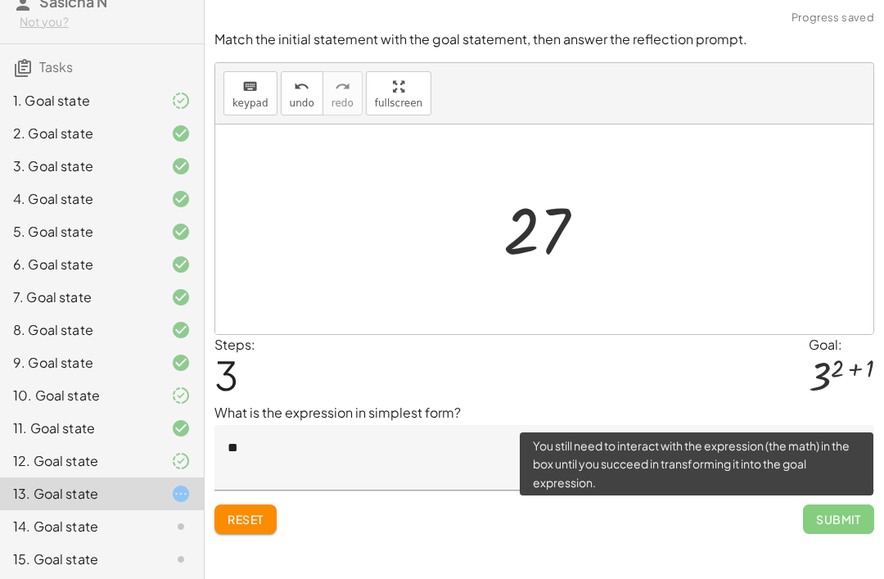
click at [858, 504] on span "Submit" at bounding box center [838, 518] width 71 height 29
click at [247, 512] on span "Reset" at bounding box center [246, 519] width 36 height 15
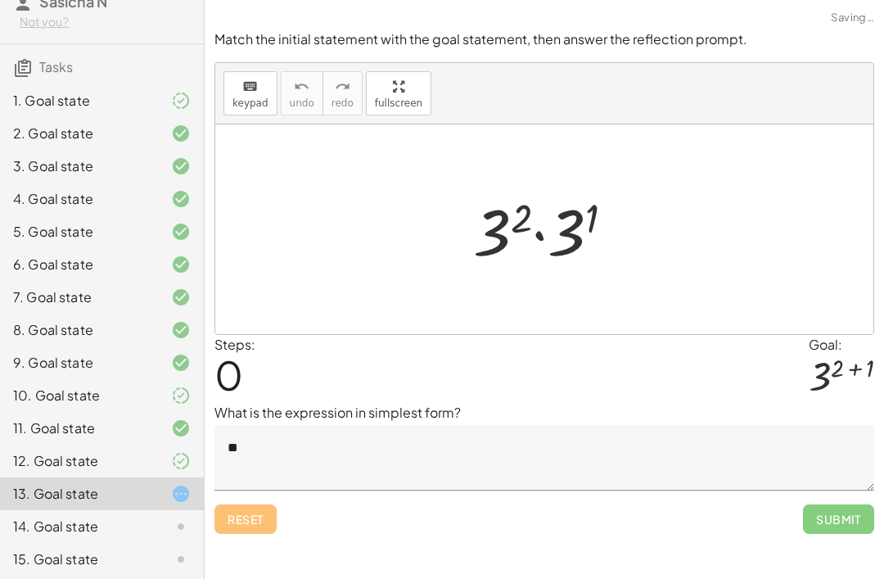
click at [341, 428] on textarea "**" at bounding box center [545, 458] width 660 height 66
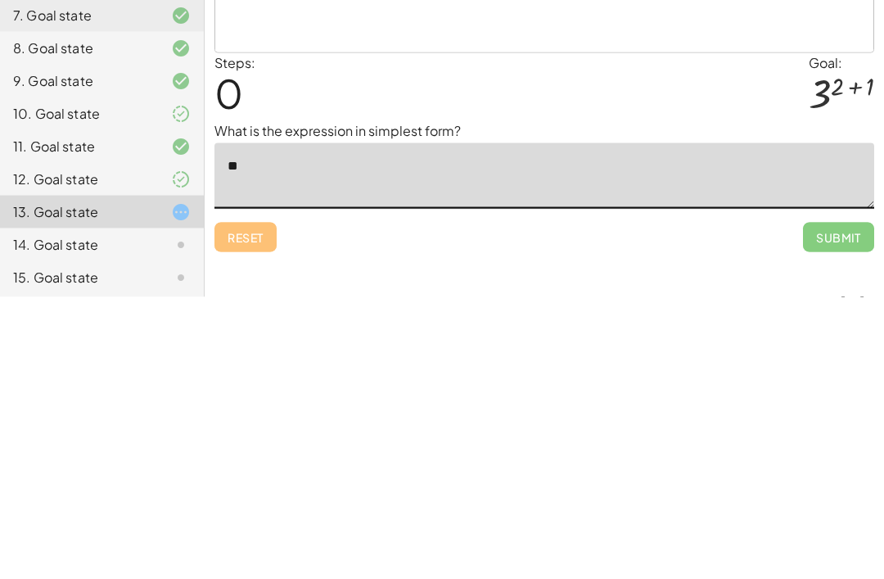
type textarea "*"
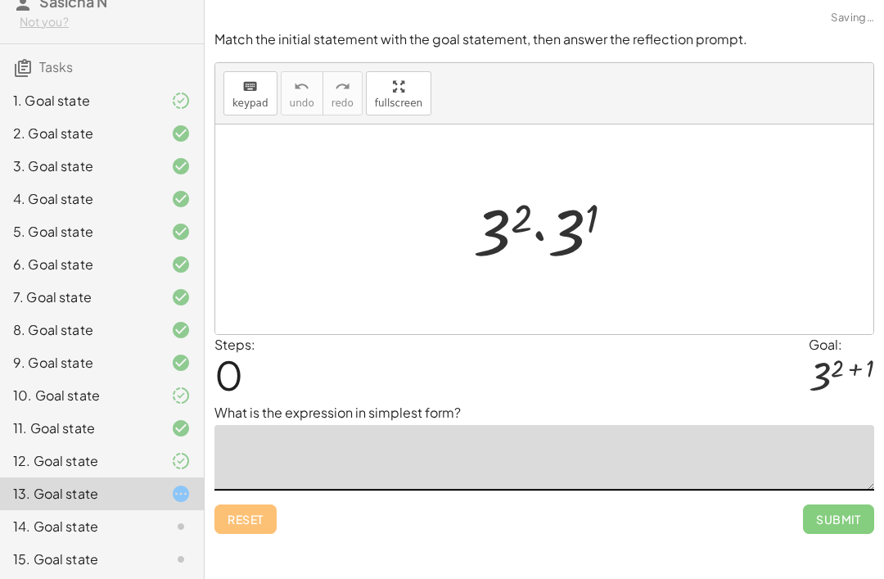
scroll to position [0, 0]
click at [566, 70] on div "keyboard keypad undo undo redo redo fullscreen" at bounding box center [544, 93] width 658 height 61
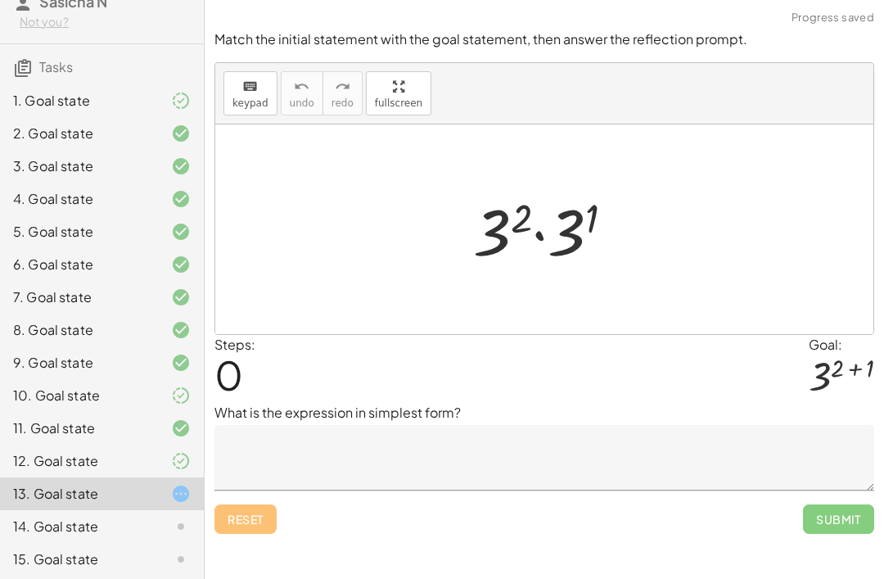
click at [770, 124] on div at bounding box center [544, 229] width 658 height 210
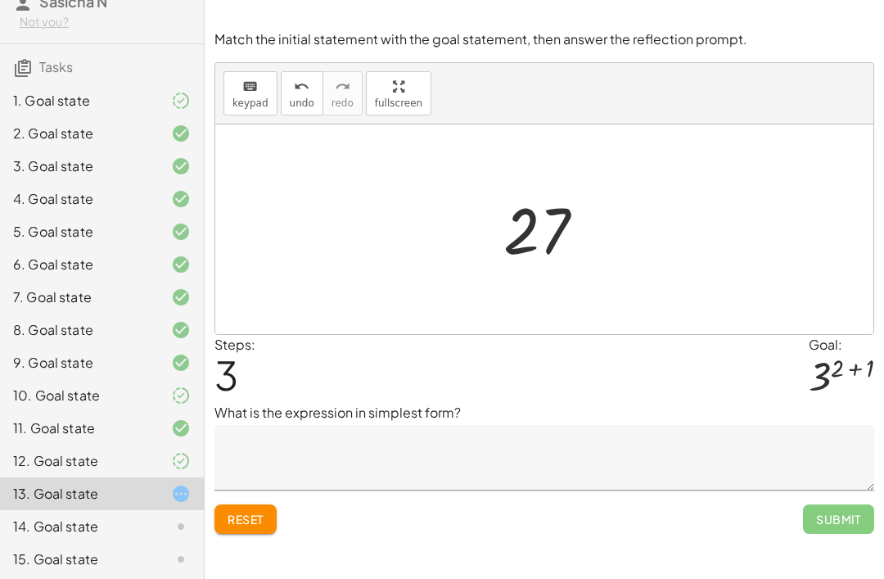
scroll to position [52, 0]
click at [482, 425] on textarea at bounding box center [545, 458] width 660 height 66
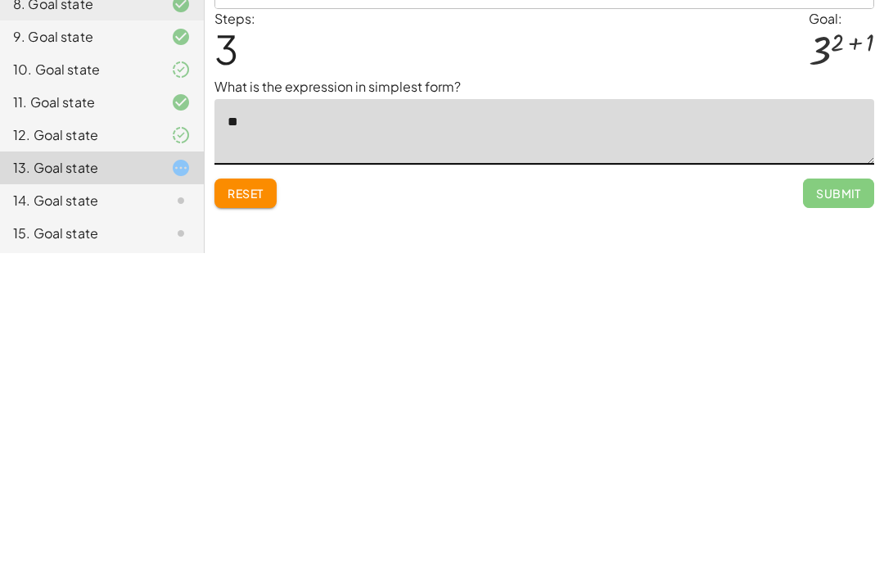
type textarea "**"
click at [695, 165] on div "Make the expression match the goal! keyboard keypad undo undo redo redo fullscr…" at bounding box center [545, 289] width 680 height 579
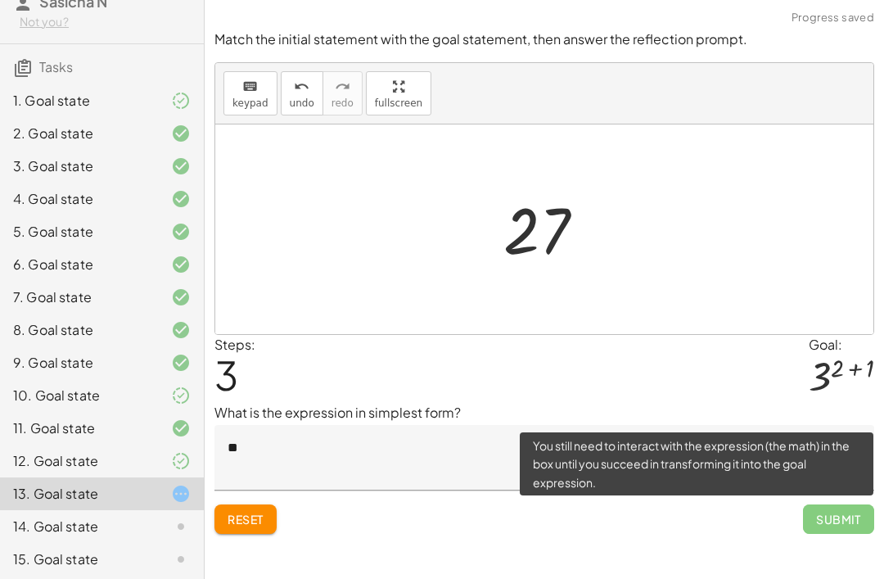
click at [852, 504] on span "Submit" at bounding box center [838, 518] width 71 height 29
click at [850, 504] on span "Submit" at bounding box center [838, 518] width 71 height 29
click at [839, 504] on span "Submit" at bounding box center [838, 518] width 71 height 29
click at [841, 504] on span "Submit" at bounding box center [838, 518] width 71 height 29
click at [848, 504] on span "Submit" at bounding box center [838, 518] width 71 height 29
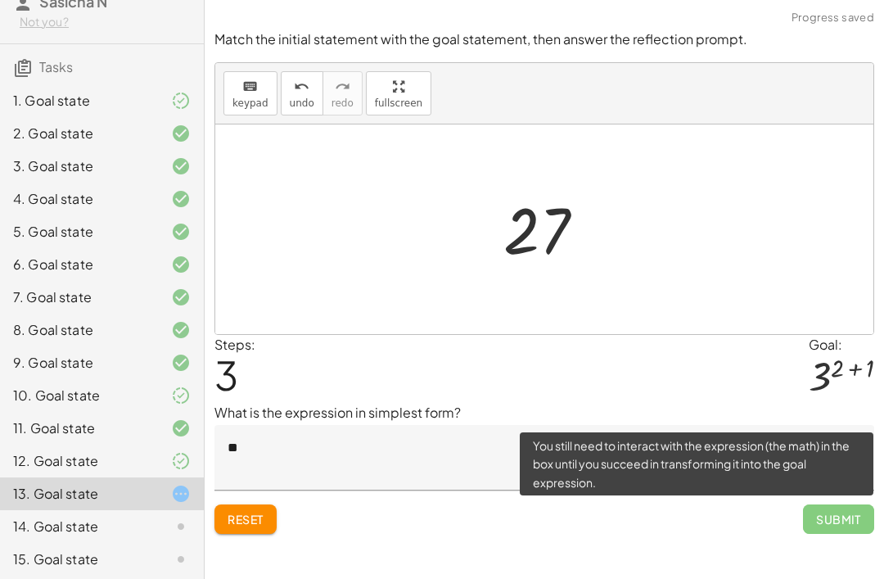
click at [258, 512] on span "Reset" at bounding box center [246, 519] width 36 height 15
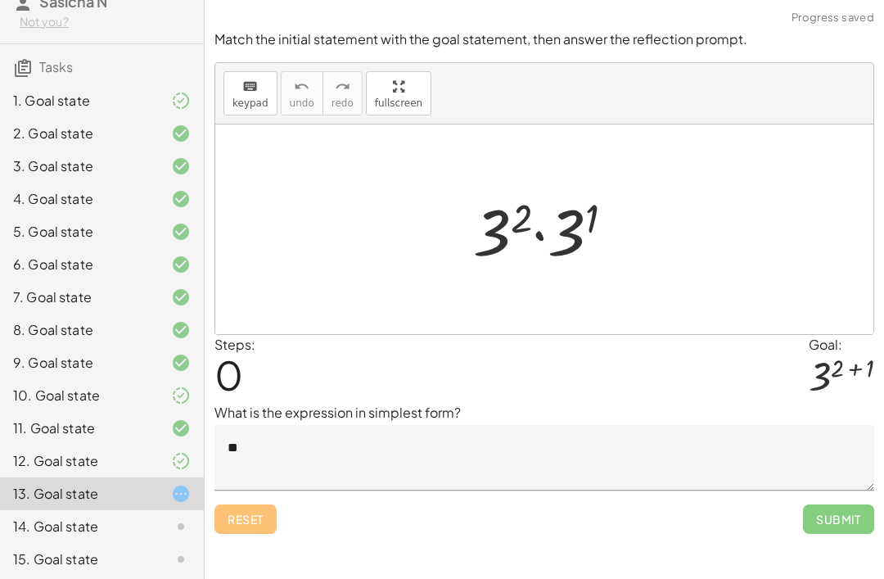
click at [159, 523] on div at bounding box center [168, 527] width 46 height 20
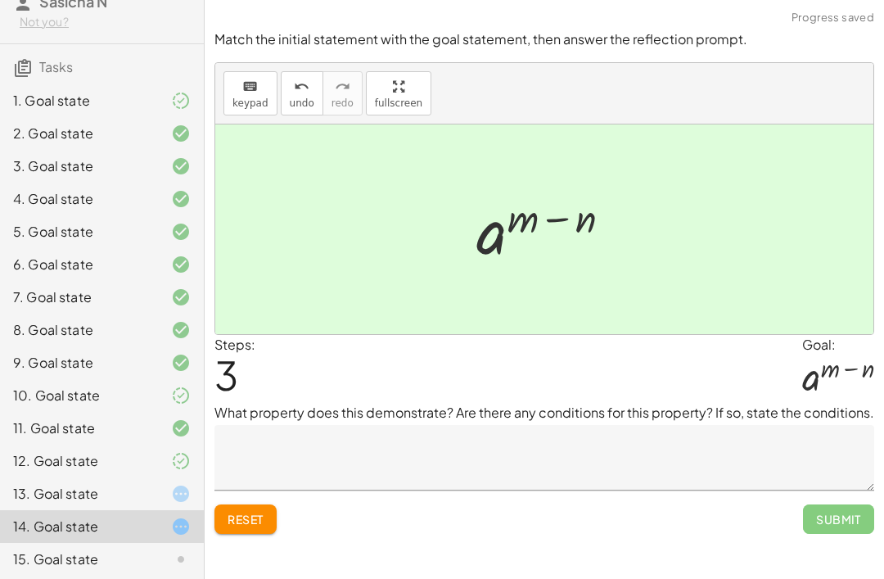
click at [382, 425] on textarea at bounding box center [545, 458] width 660 height 66
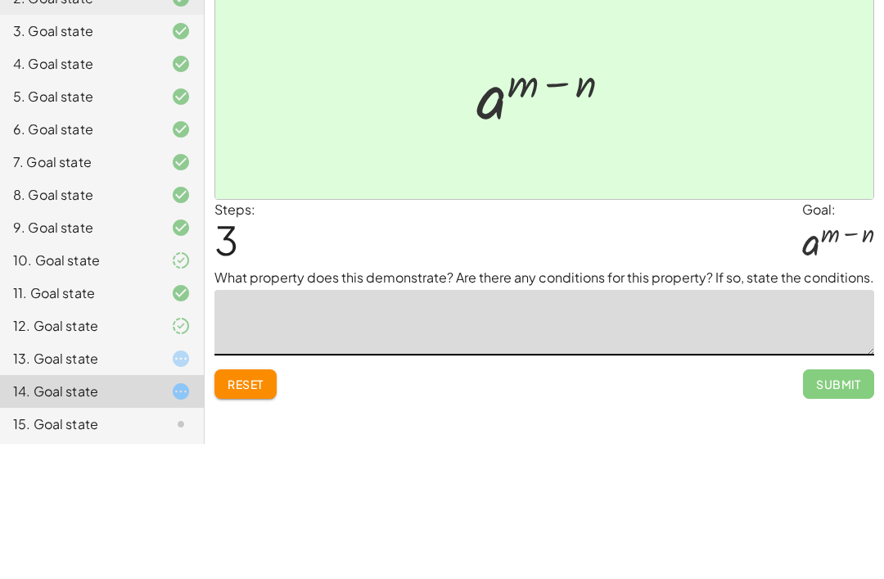
click at [622, 335] on div "Steps: 3 Goal: a ( + m − n )" at bounding box center [545, 369] width 660 height 68
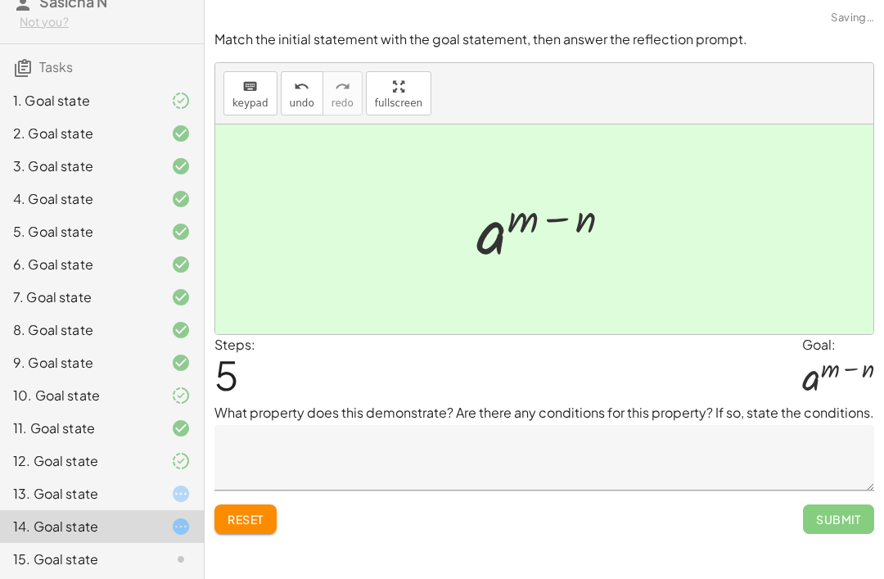
click at [504, 403] on p "What property does this demonstrate? Are there any conditions for this property…" at bounding box center [545, 413] width 660 height 20
click at [451, 425] on textarea at bounding box center [545, 458] width 660 height 66
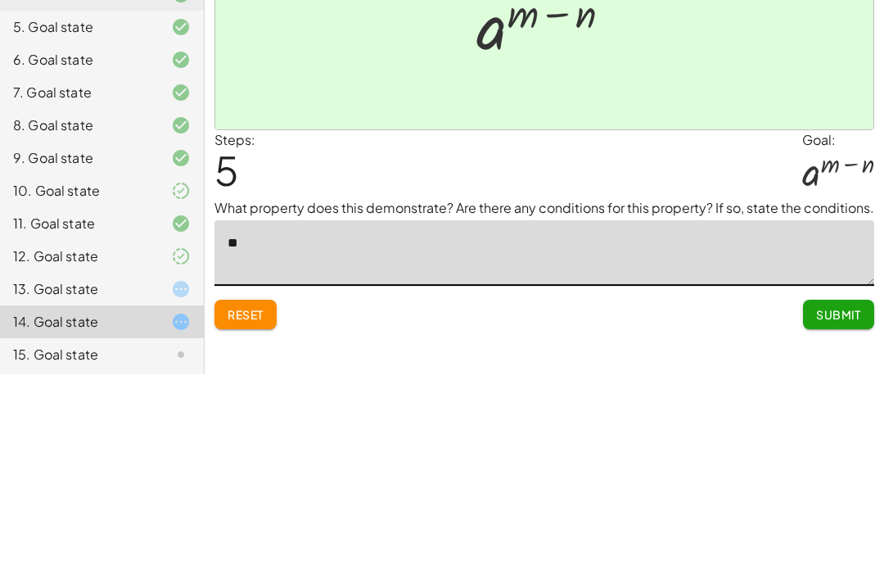
type textarea "*"
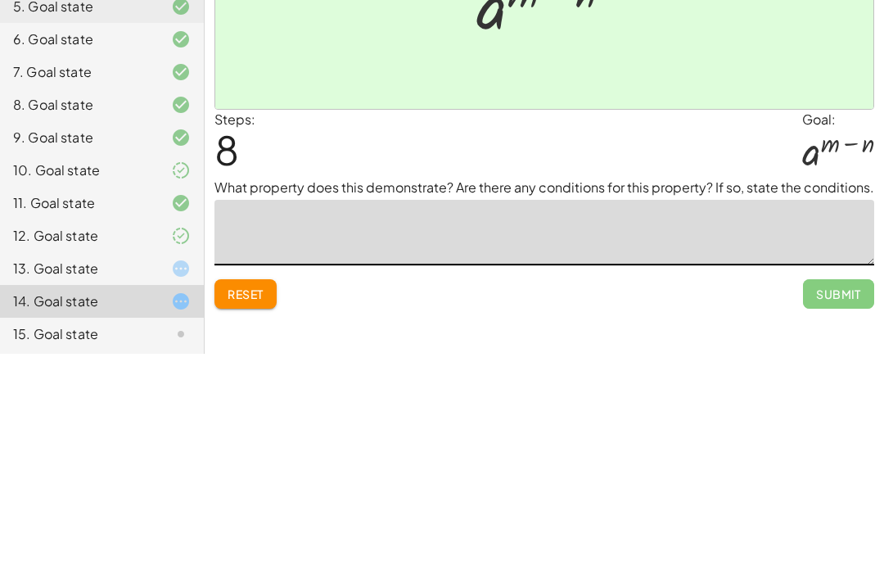
type textarea "*"
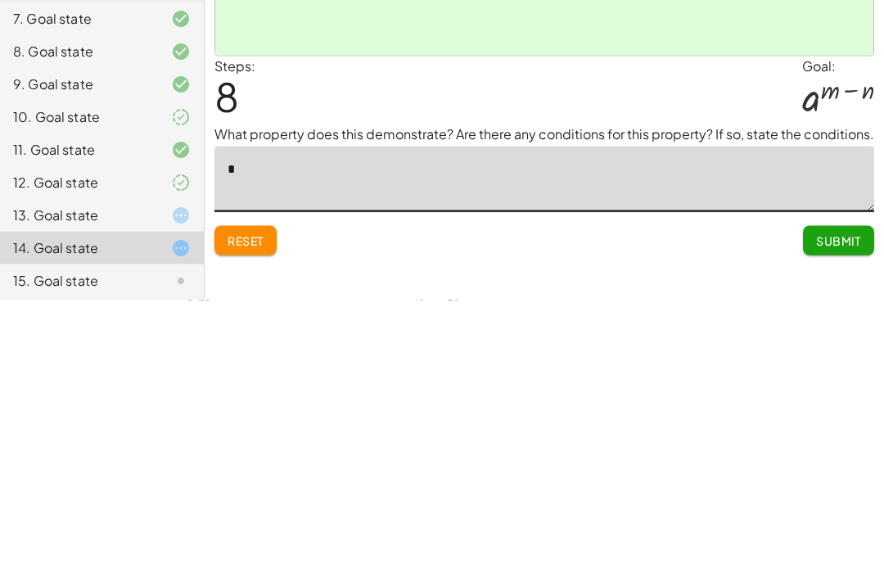
click at [826, 512] on span "Submit" at bounding box center [838, 519] width 45 height 15
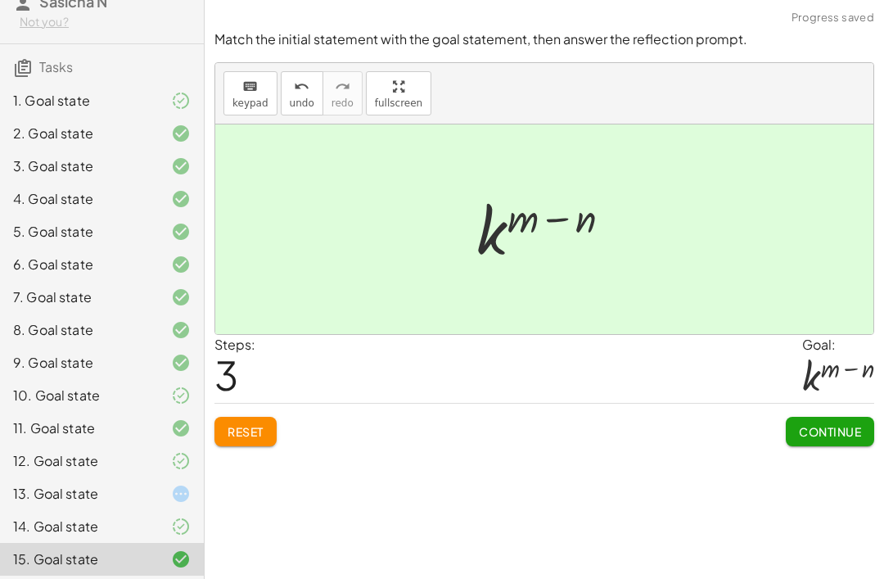
click at [836, 424] on span "Continue" at bounding box center [830, 431] width 62 height 15
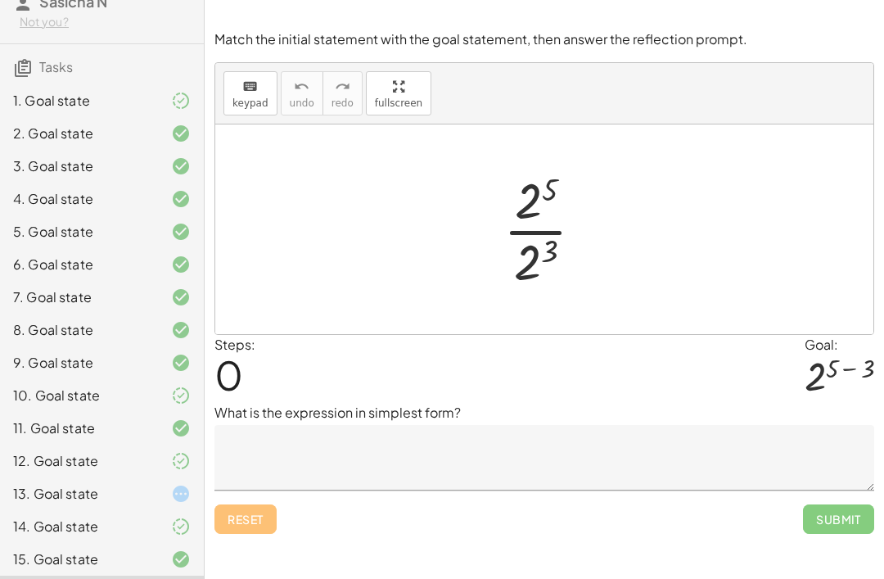
click at [147, 107] on div at bounding box center [168, 101] width 46 height 20
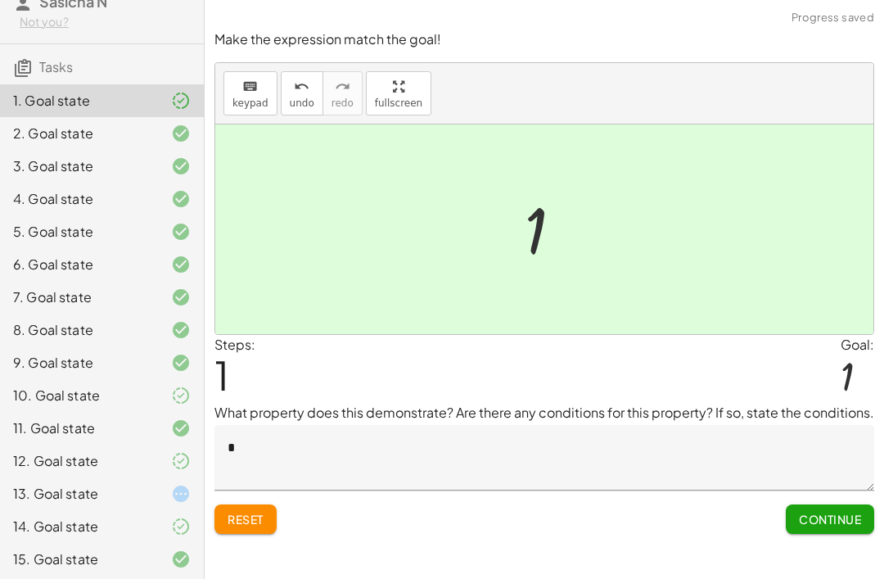
click at [171, 140] on icon at bounding box center [181, 134] width 20 height 20
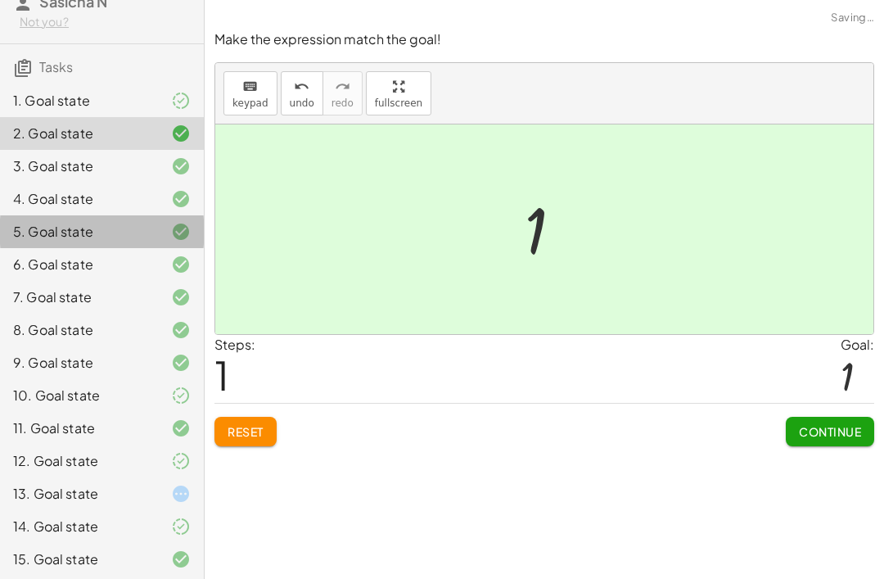
click at [157, 222] on div at bounding box center [168, 232] width 46 height 20
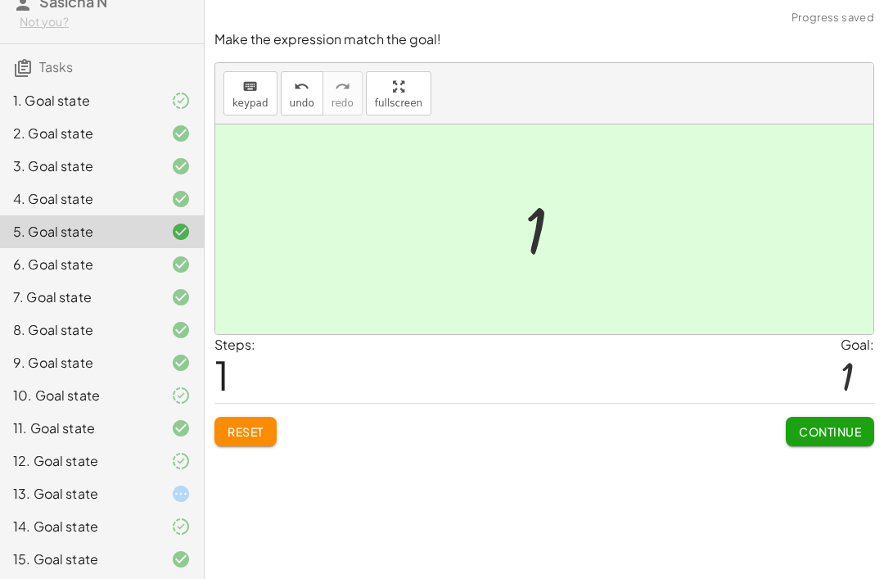
click at [160, 321] on div at bounding box center [168, 330] width 46 height 20
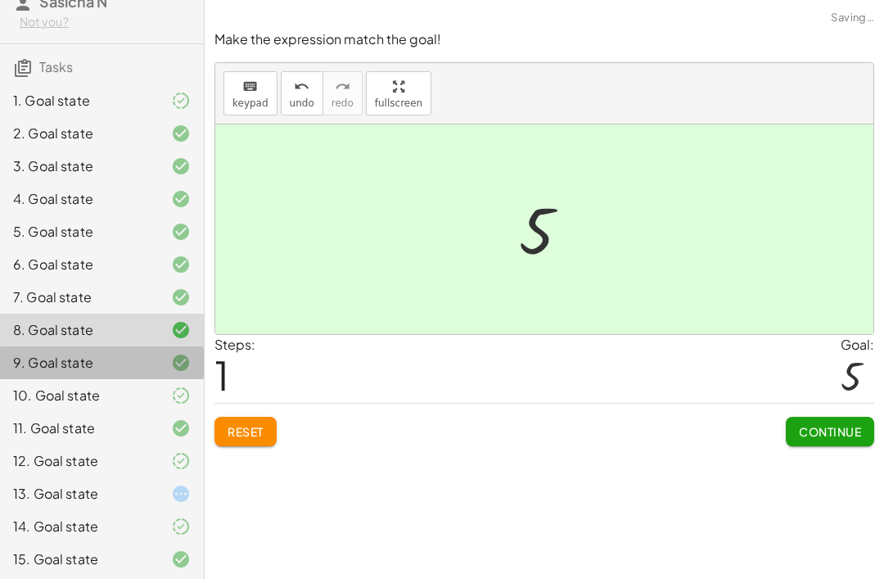
click at [172, 412] on div "9. Goal state" at bounding box center [102, 428] width 204 height 33
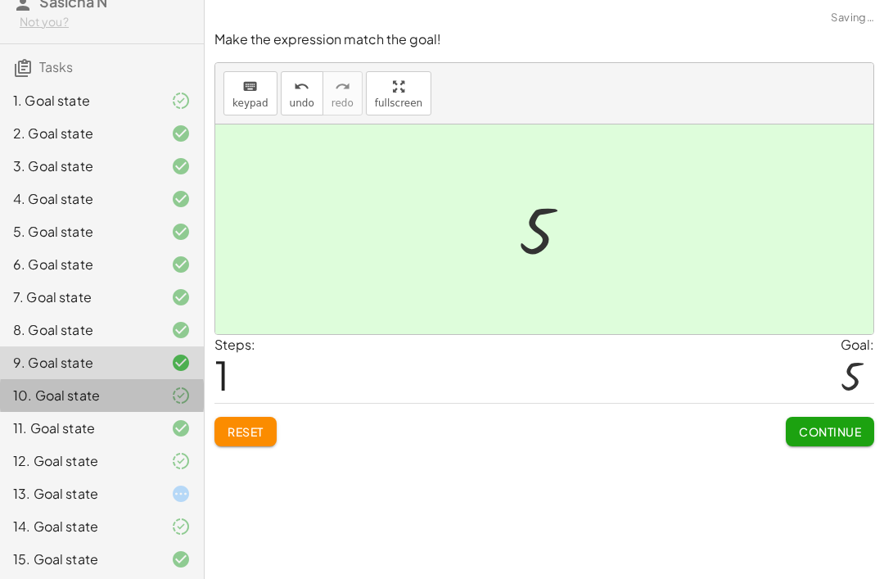
click at [172, 400] on icon at bounding box center [181, 396] width 20 height 20
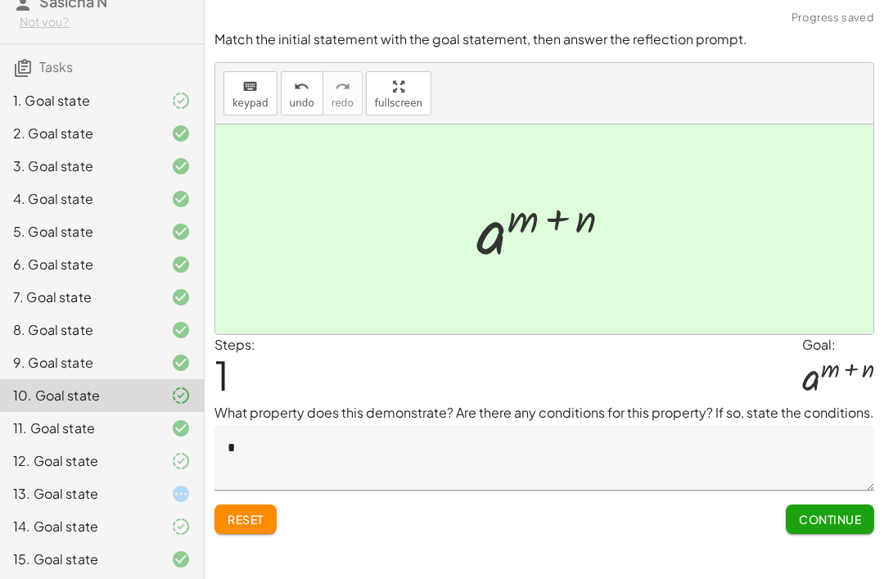
click at [830, 512] on span "Continue" at bounding box center [830, 519] width 62 height 15
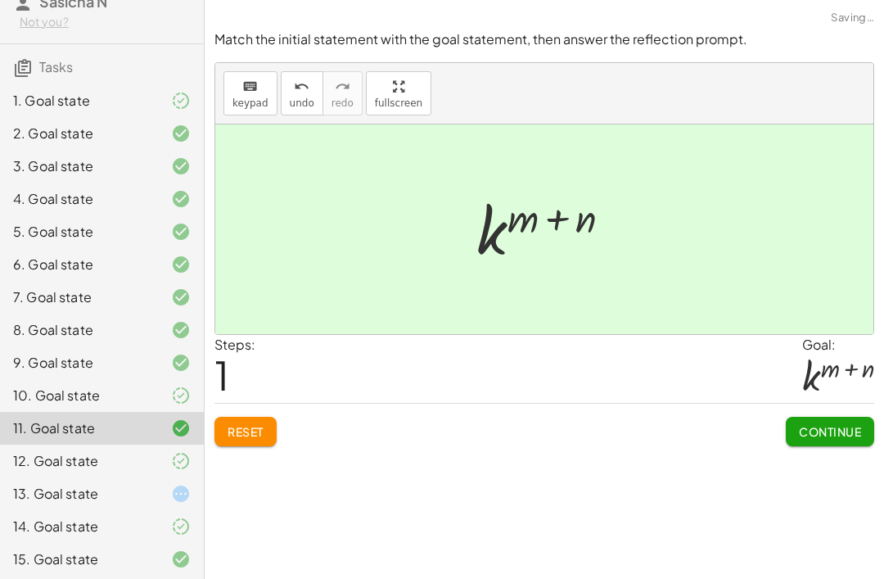
click at [833, 417] on button "Continue" at bounding box center [830, 431] width 88 height 29
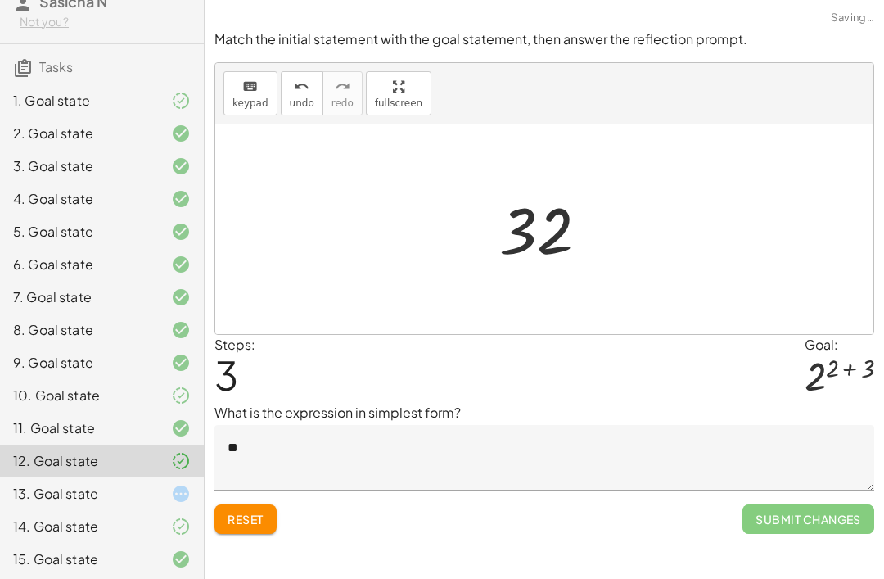
click at [168, 396] on div at bounding box center [168, 396] width 46 height 20
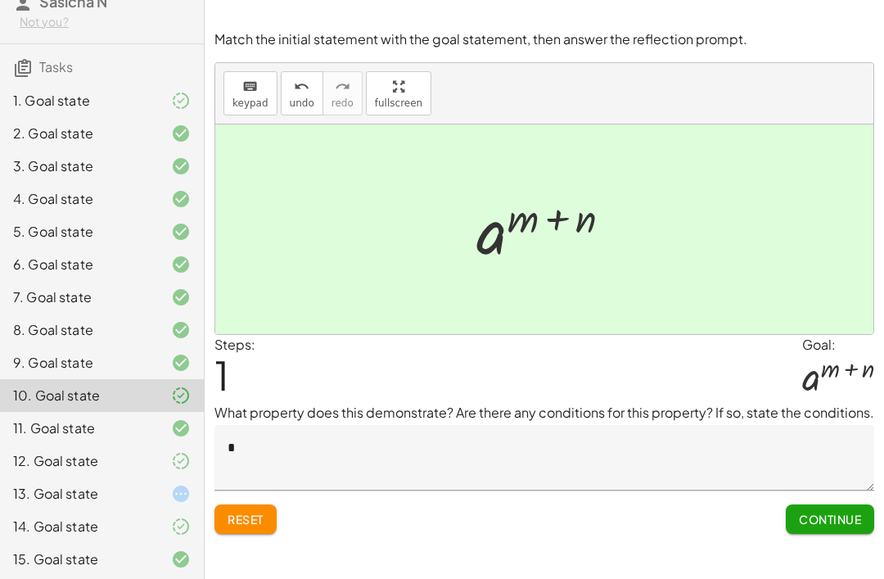
click at [300, 425] on textarea "*" at bounding box center [545, 458] width 660 height 66
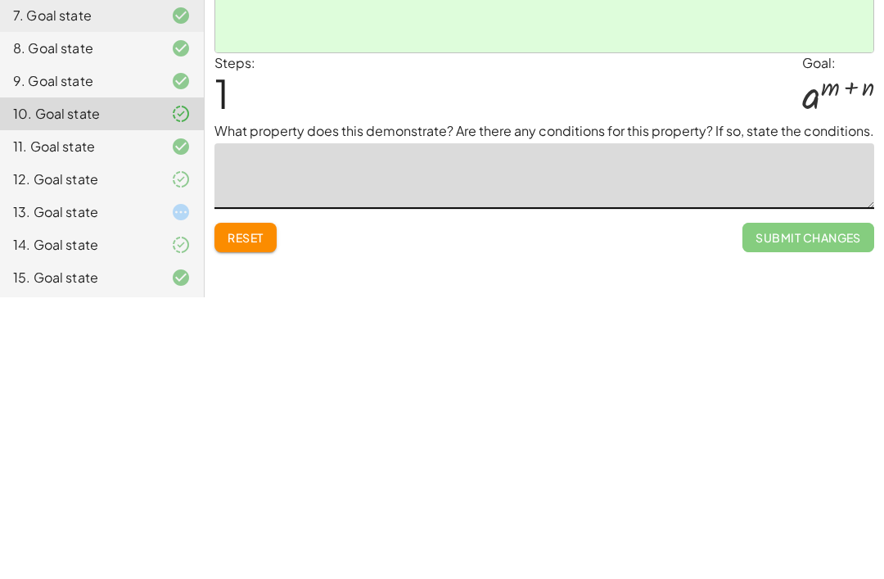
type textarea "*"
click at [820, 512] on span "Continue" at bounding box center [830, 519] width 62 height 15
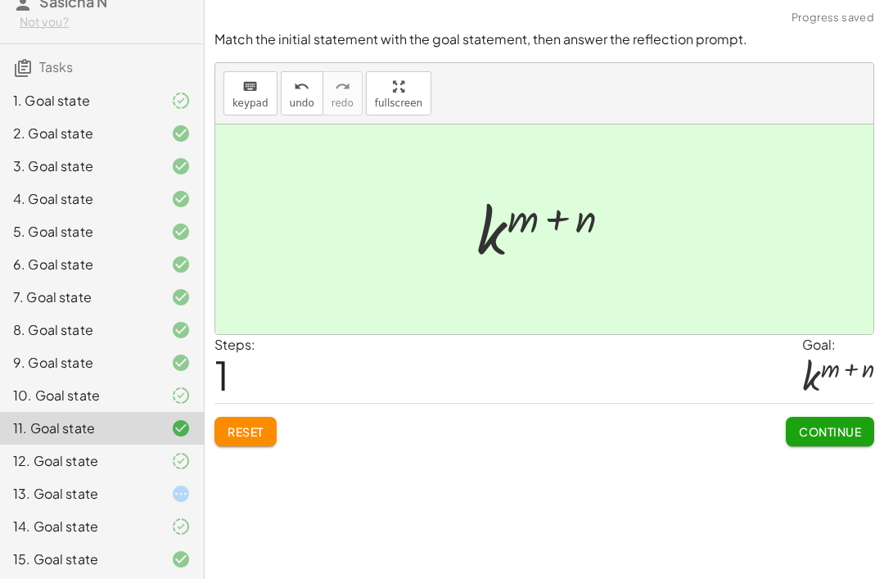
click at [178, 488] on icon at bounding box center [181, 494] width 20 height 20
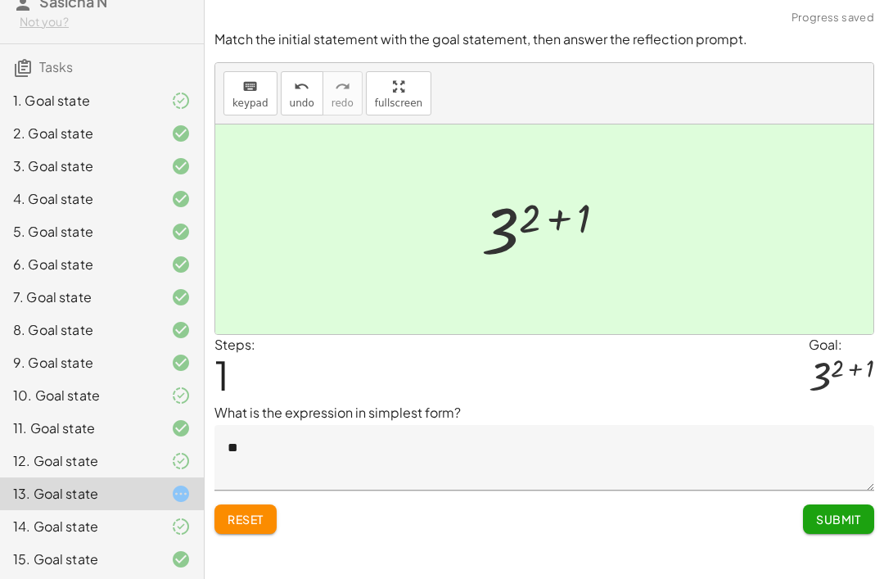
click at [844, 512] on span "Submit" at bounding box center [838, 519] width 45 height 15
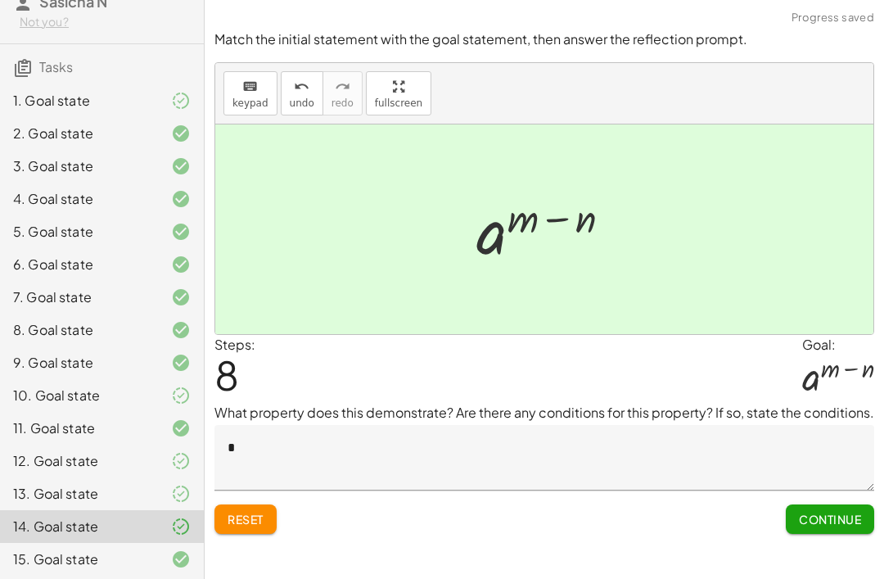
click at [851, 512] on span "Continue" at bounding box center [830, 519] width 62 height 15
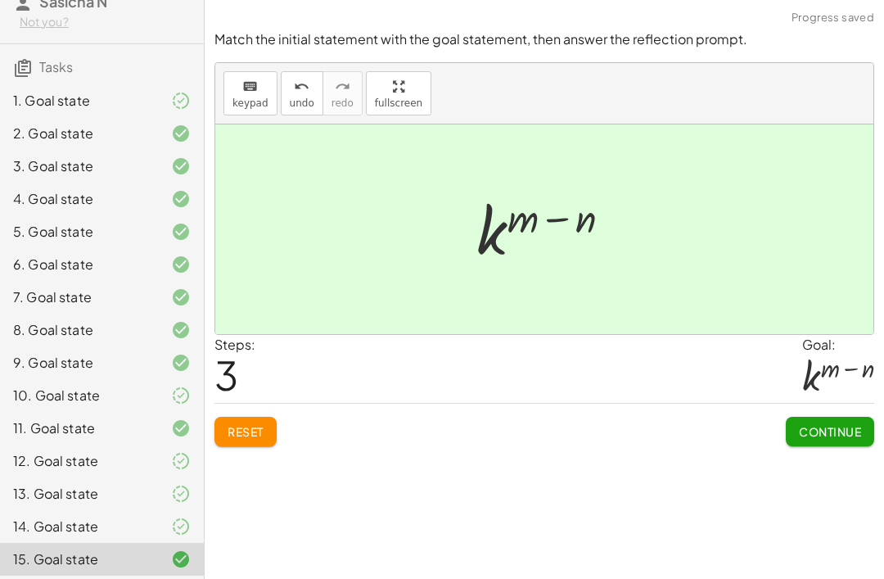
click at [832, 424] on span "Continue" at bounding box center [830, 431] width 62 height 15
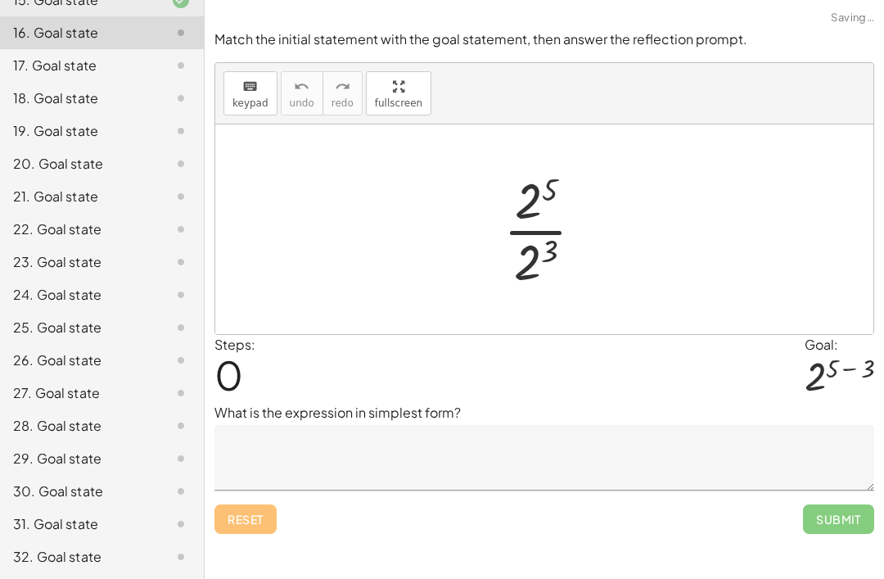
scroll to position [634, 0]
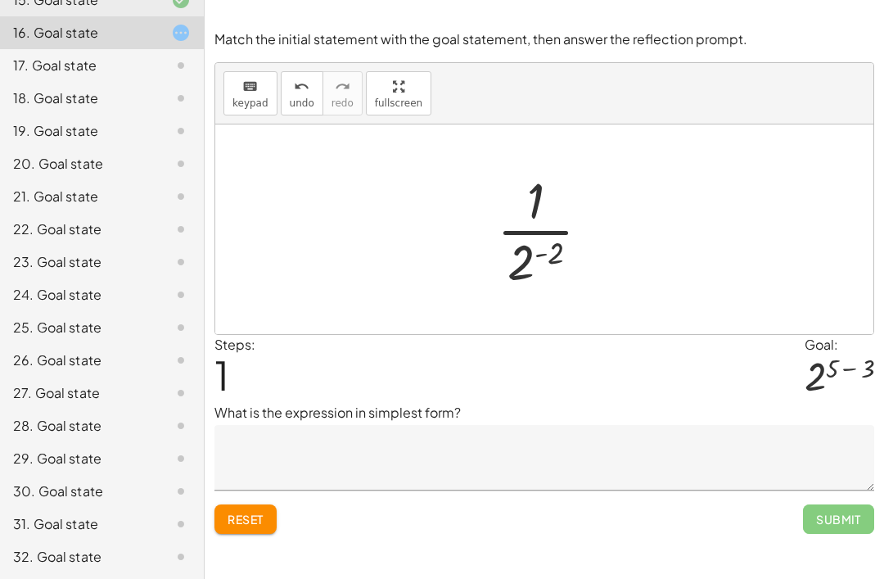
click at [265, 504] on button "Reset" at bounding box center [246, 518] width 62 height 29
click at [262, 512] on span "Reset" at bounding box center [246, 519] width 36 height 15
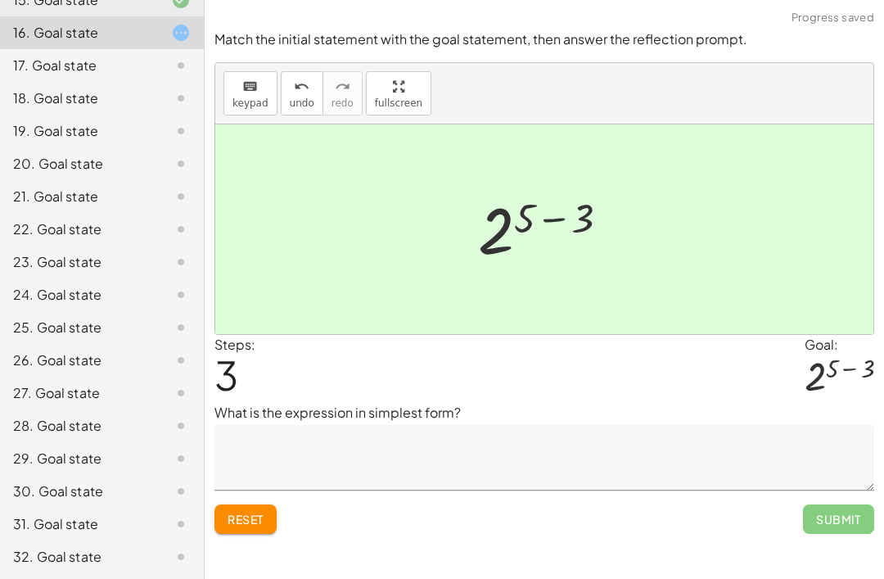
click at [730, 425] on textarea at bounding box center [545, 458] width 660 height 66
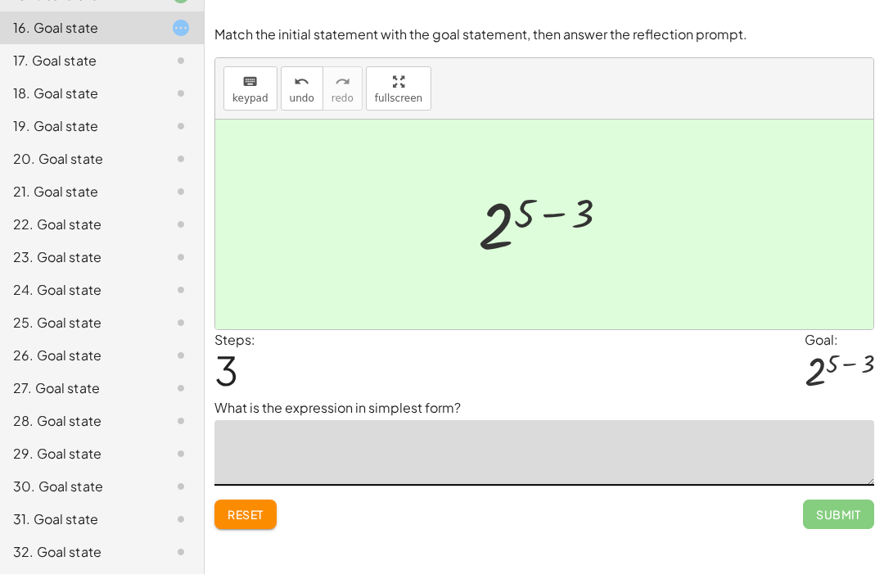
scroll to position [45, 0]
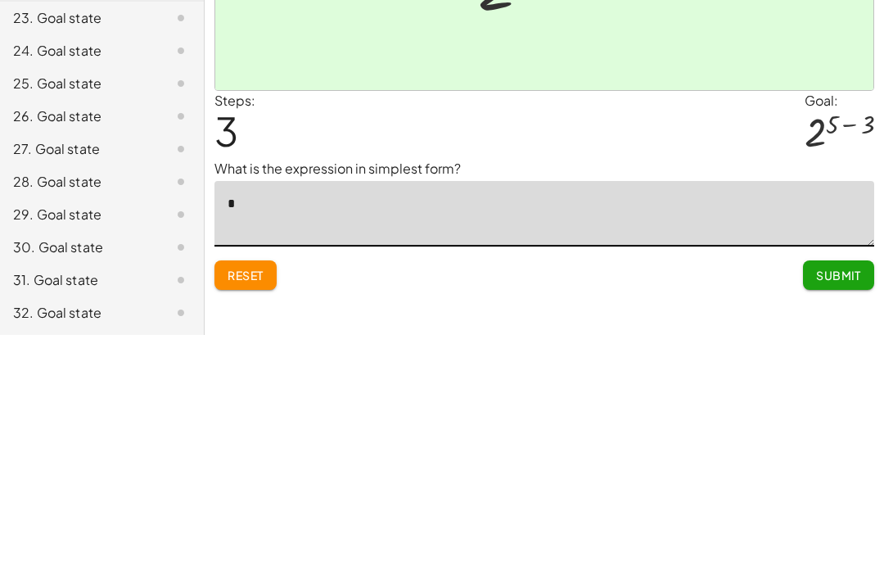
type textarea "*"
click at [856, 504] on button "Submit" at bounding box center [838, 518] width 71 height 29
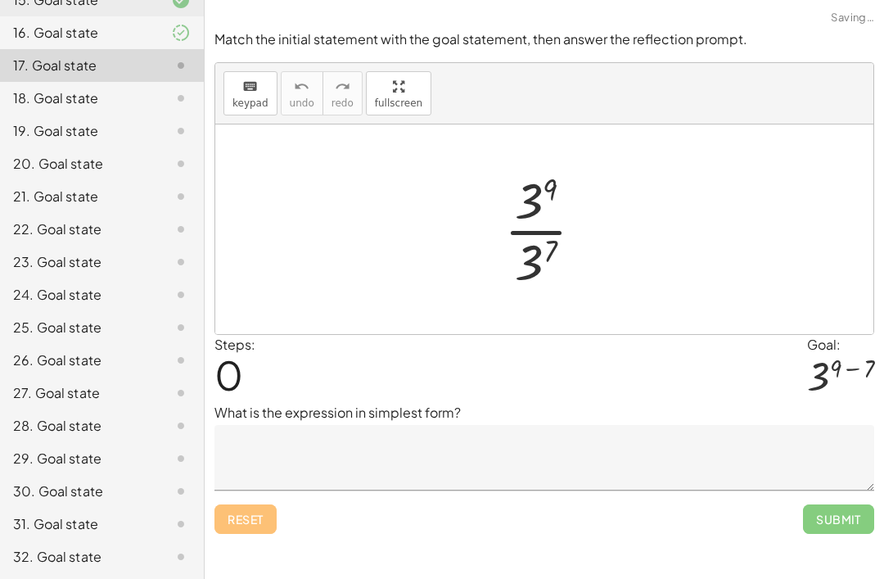
scroll to position [610, 0]
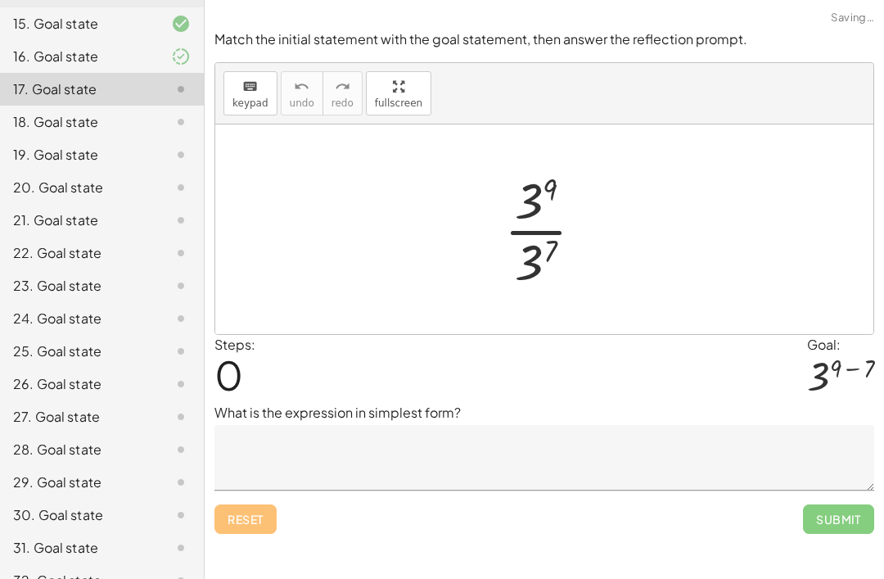
click at [202, 106] on div "16. Goal state" at bounding box center [102, 122] width 204 height 33
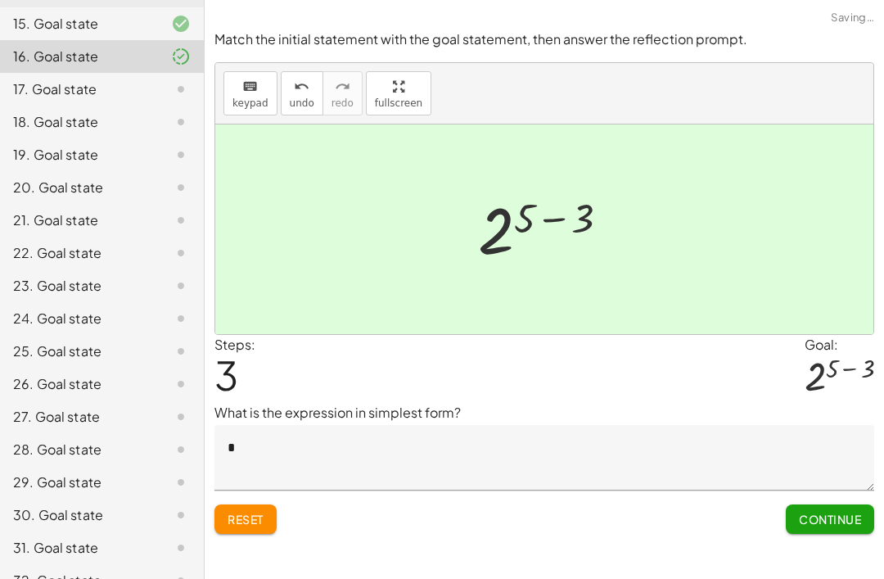
click at [835, 512] on span "Continue" at bounding box center [830, 519] width 62 height 15
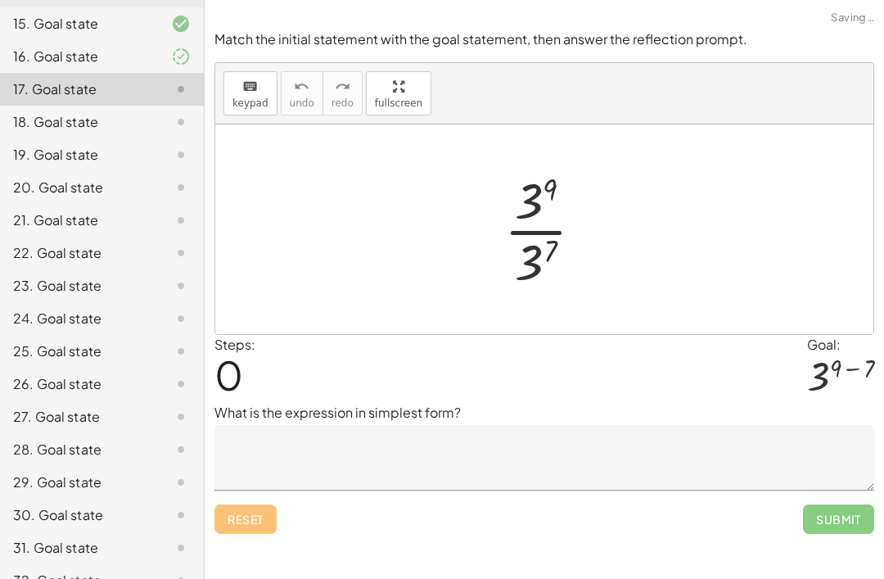
click at [835, 504] on span "Submit" at bounding box center [838, 518] width 71 height 29
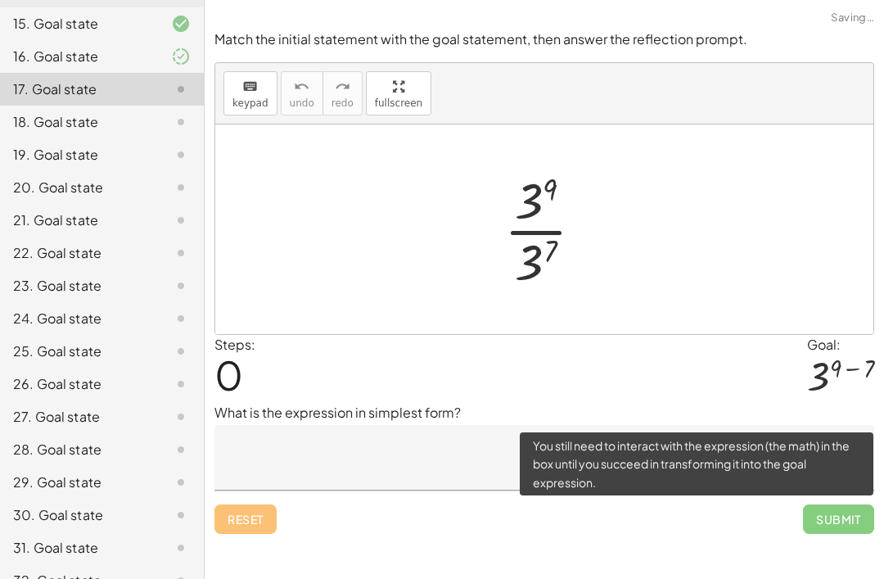
click at [852, 504] on span "Submit" at bounding box center [838, 518] width 71 height 29
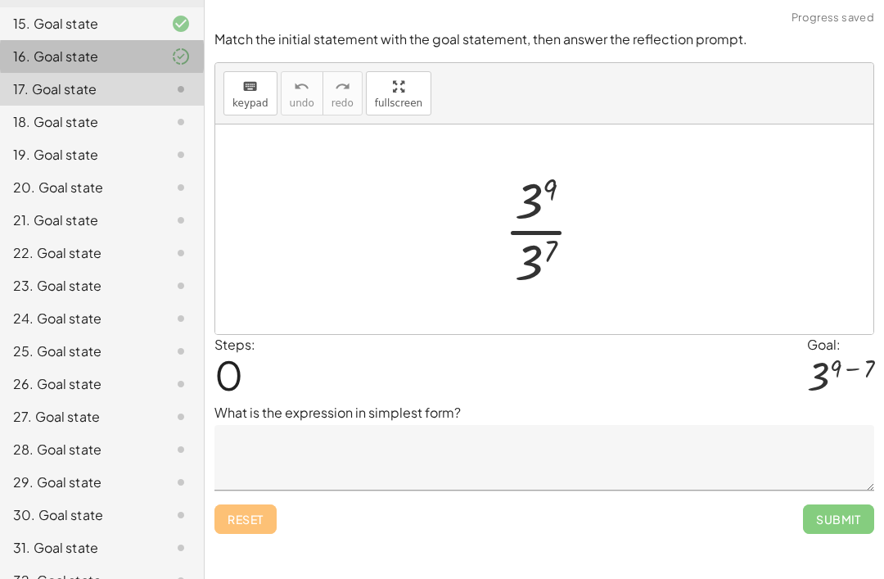
click at [201, 106] on div "16. Goal state" at bounding box center [102, 122] width 204 height 33
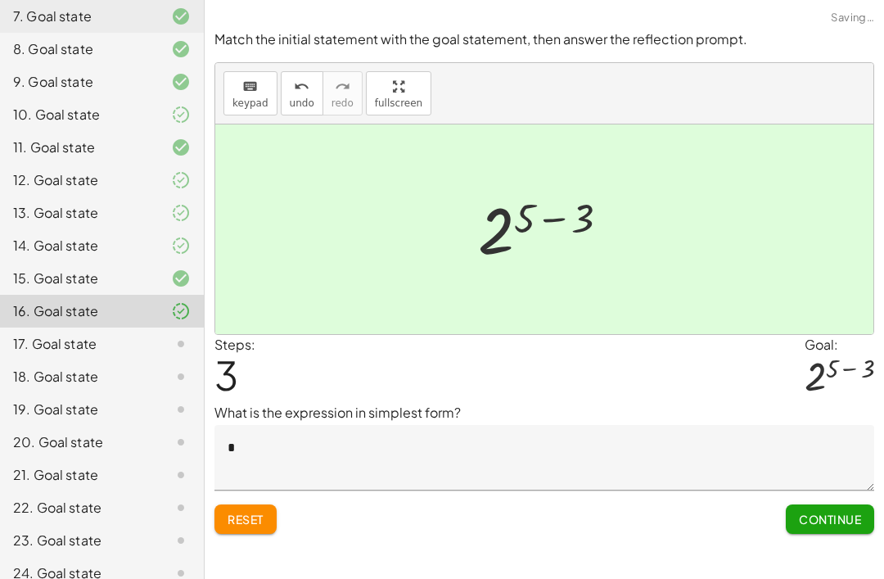
scroll to position [356, 0]
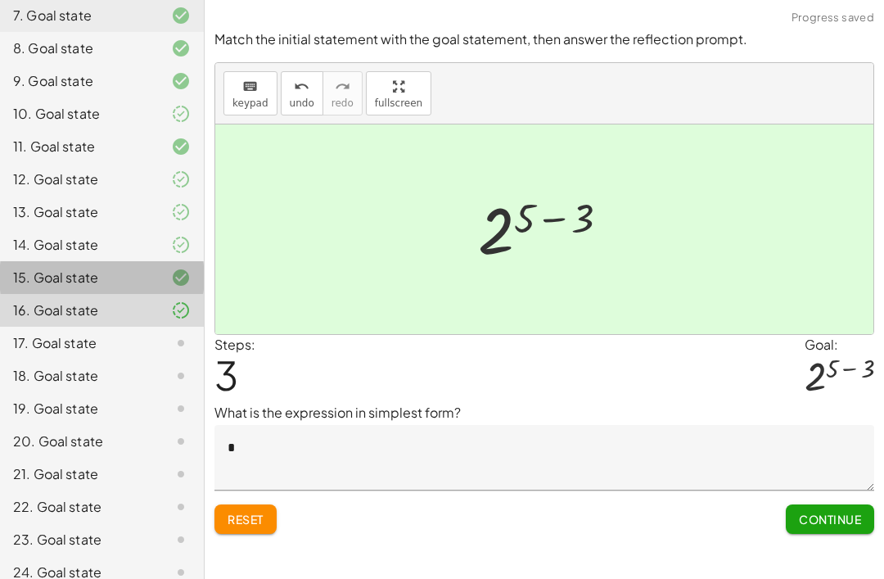
click at [181, 287] on icon at bounding box center [181, 278] width 20 height 20
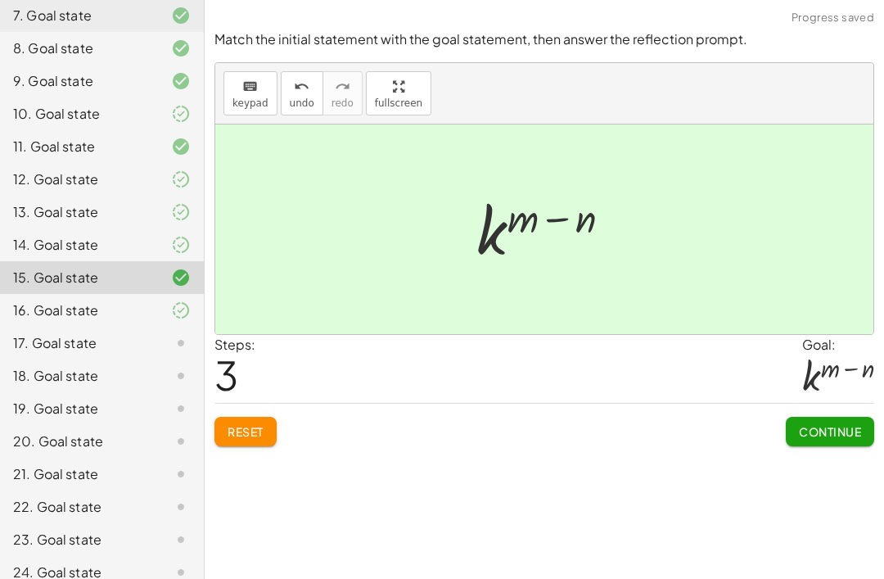
click at [844, 424] on span "Continue" at bounding box center [830, 431] width 62 height 15
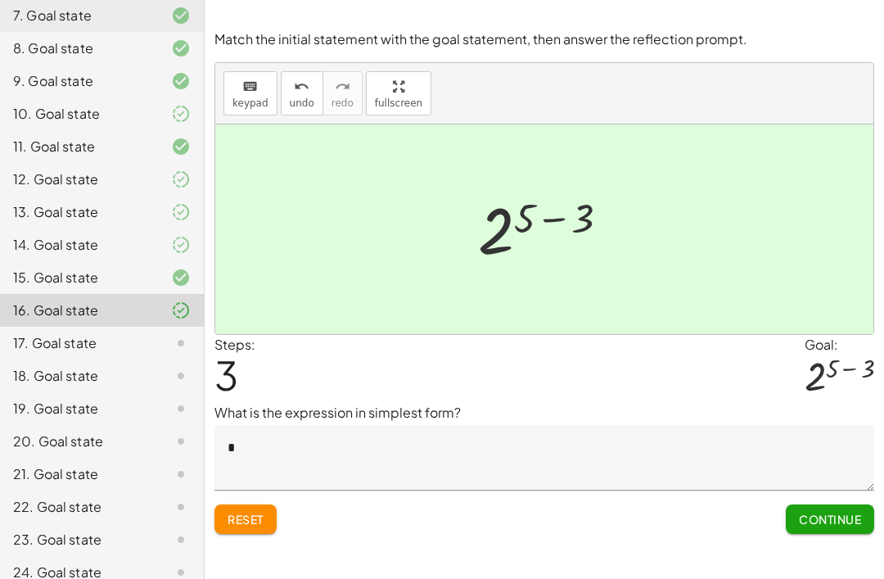
click at [588, 425] on textarea "*" at bounding box center [545, 458] width 660 height 66
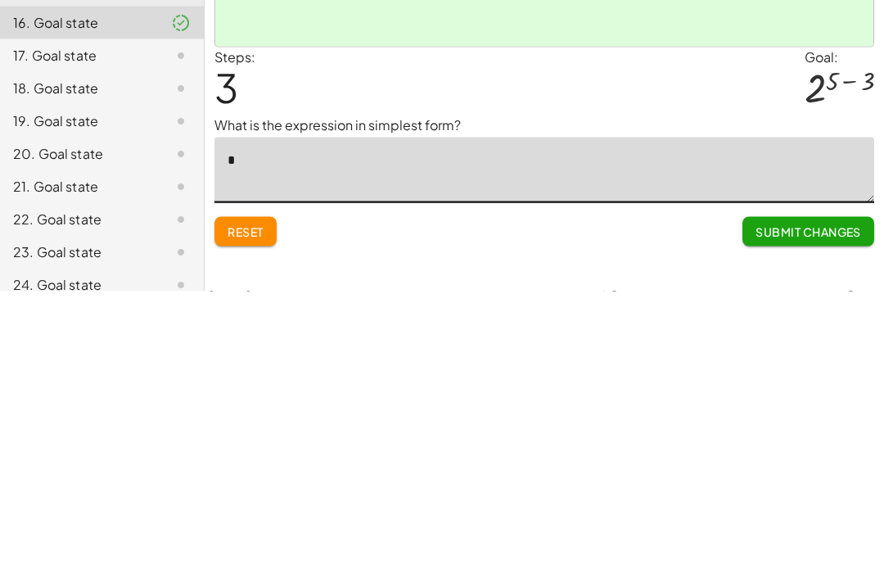
type textarea "*"
click at [830, 512] on span "Submit Changes" at bounding box center [809, 519] width 106 height 15
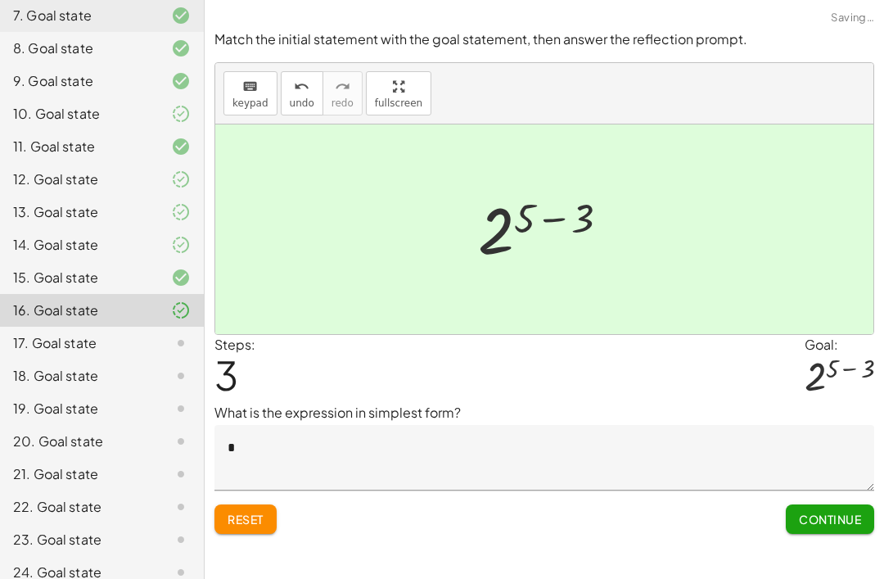
click at [847, 512] on span "Continue" at bounding box center [830, 519] width 62 height 15
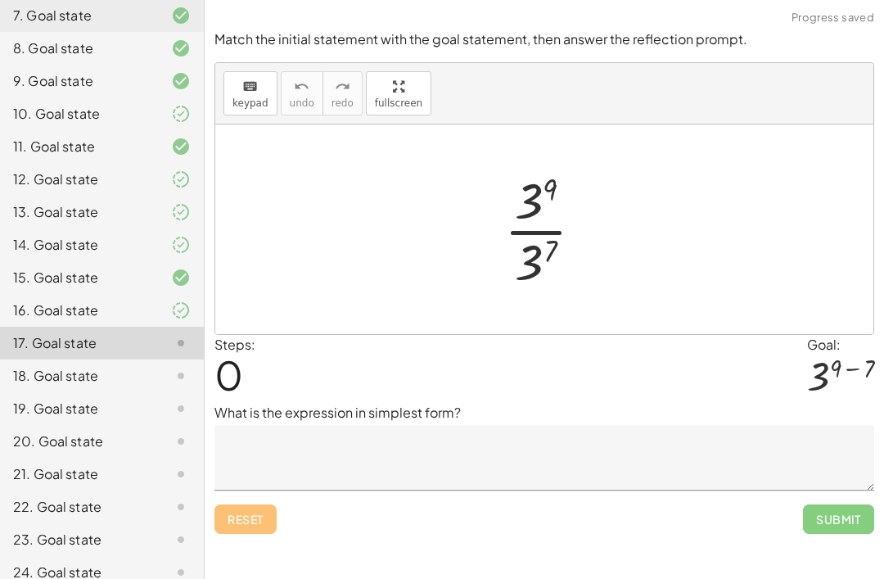
click at [180, 359] on div "16. Goal state" at bounding box center [102, 375] width 204 height 33
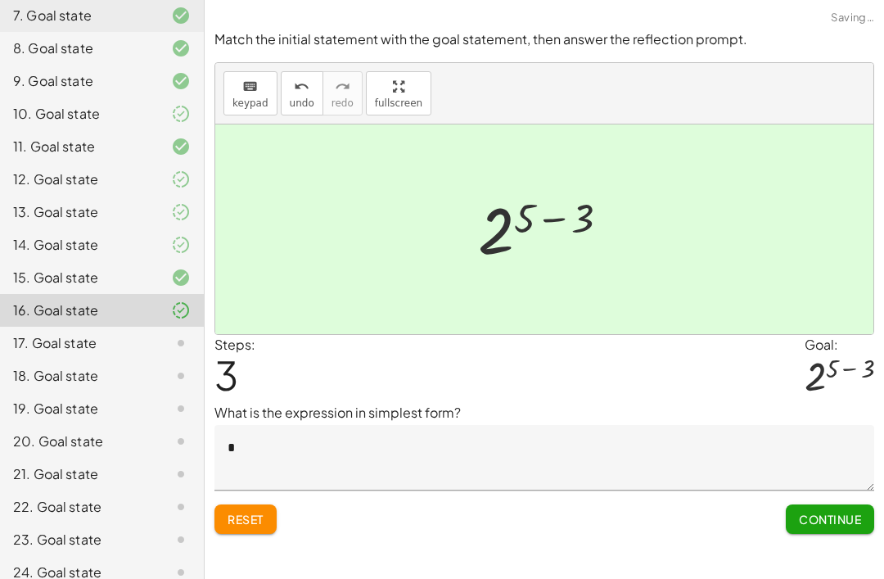
click at [329, 425] on textarea "*" at bounding box center [545, 458] width 660 height 66
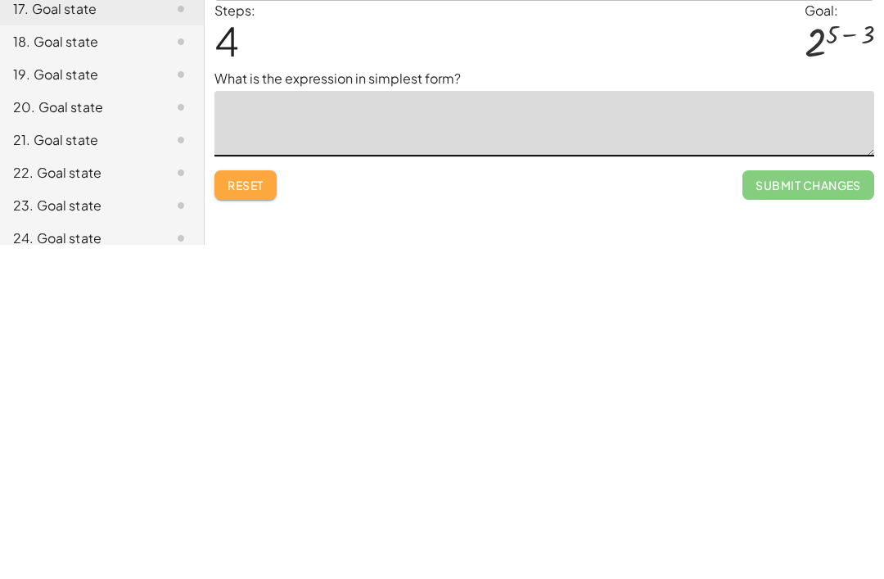
click at [254, 512] on span "Reset" at bounding box center [246, 519] width 36 height 15
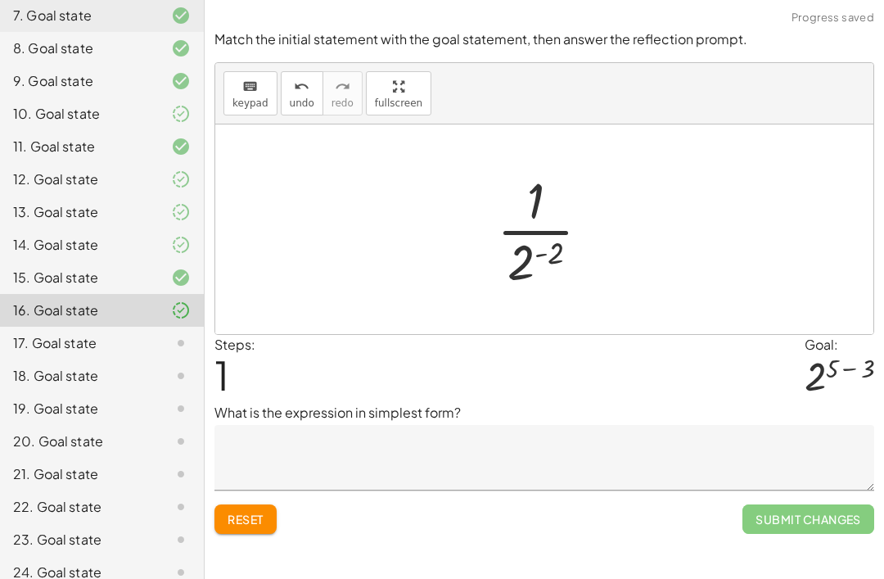
click at [250, 504] on button "Reset" at bounding box center [246, 518] width 62 height 29
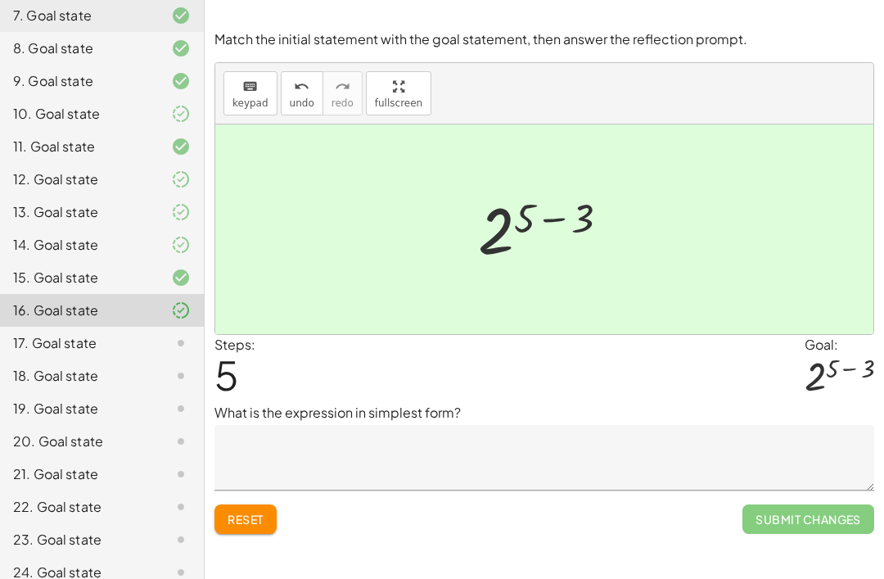
click at [757, 425] on textarea at bounding box center [545, 458] width 660 height 66
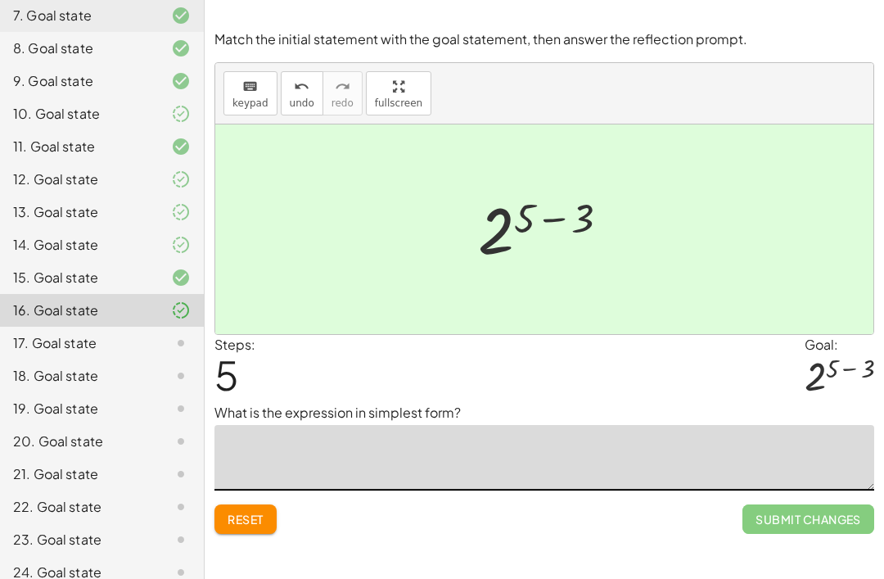
scroll to position [17, 0]
click at [404, 462] on textarea at bounding box center [545, 458] width 660 height 66
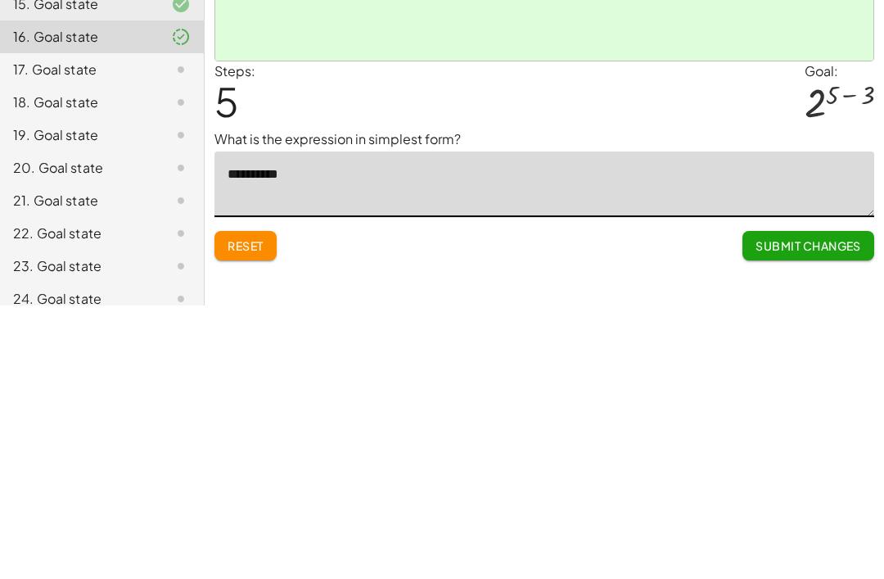
click at [821, 512] on span "Submit Changes" at bounding box center [809, 519] width 106 height 15
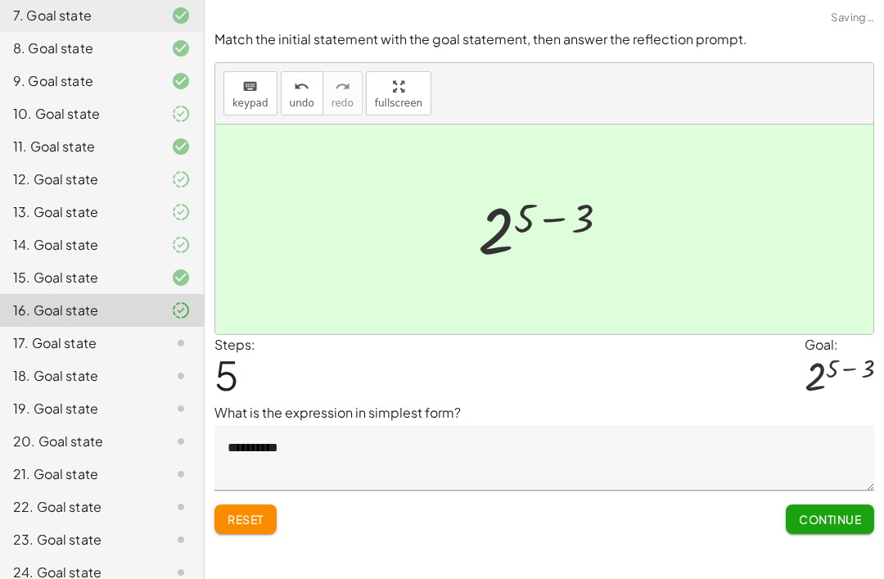
click at [824, 504] on button "Continue" at bounding box center [830, 518] width 88 height 29
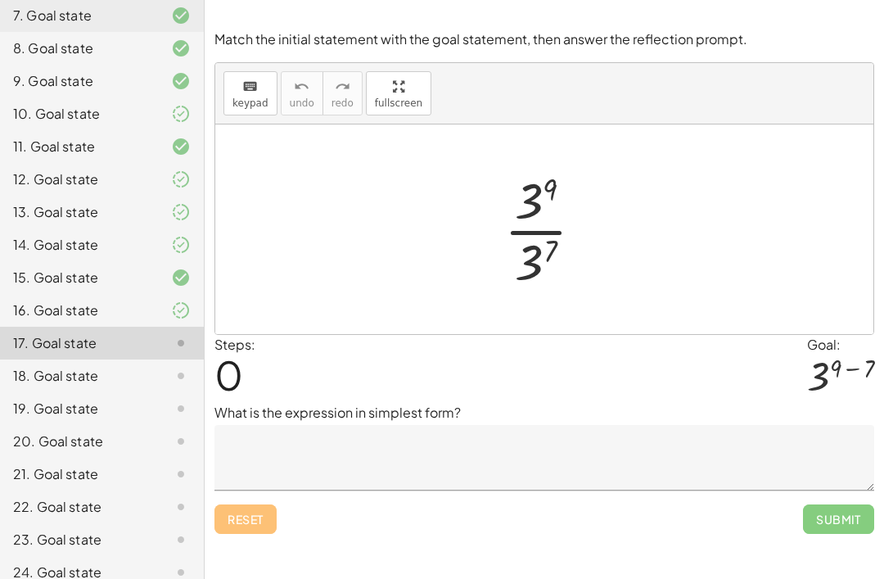
click at [147, 187] on div at bounding box center [168, 179] width 46 height 20
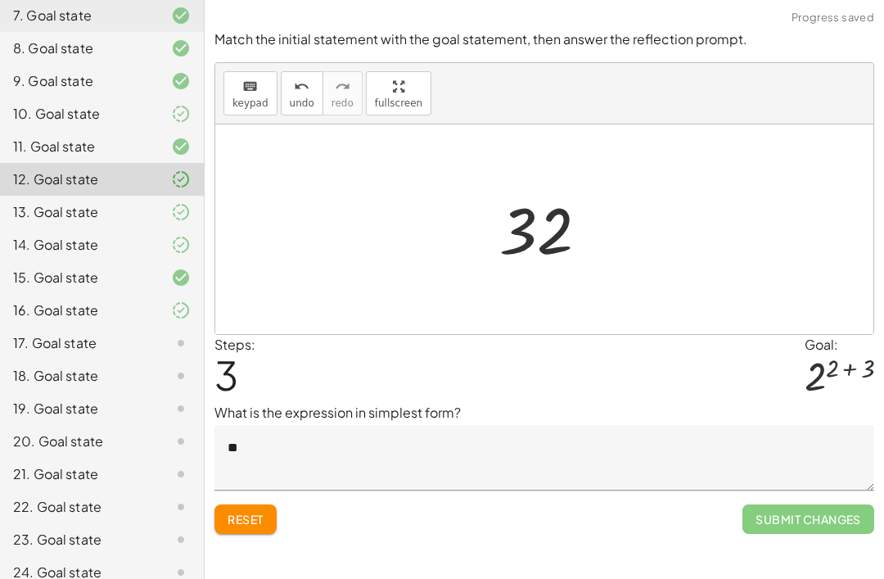
click at [116, 301] on div "16. Goal state" at bounding box center [79, 310] width 132 height 20
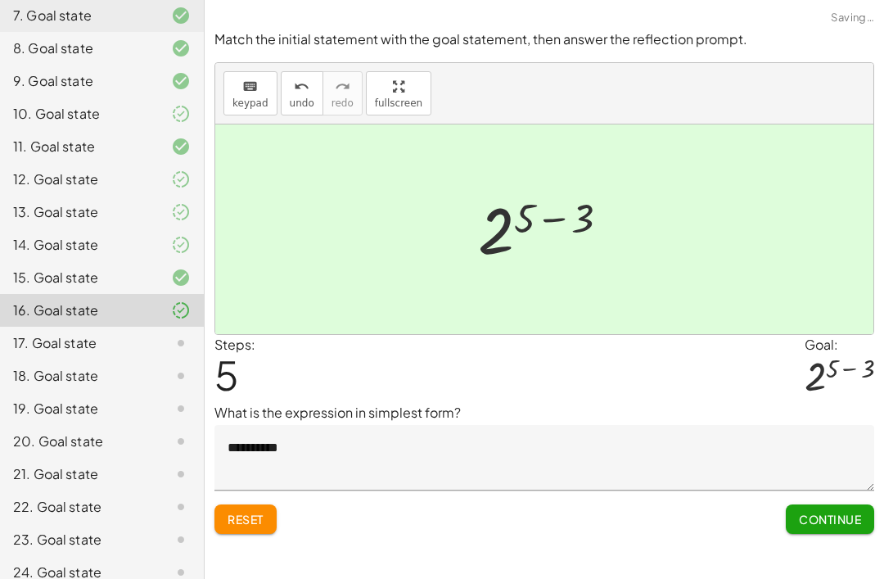
click at [389, 425] on textarea "**********" at bounding box center [545, 458] width 660 height 66
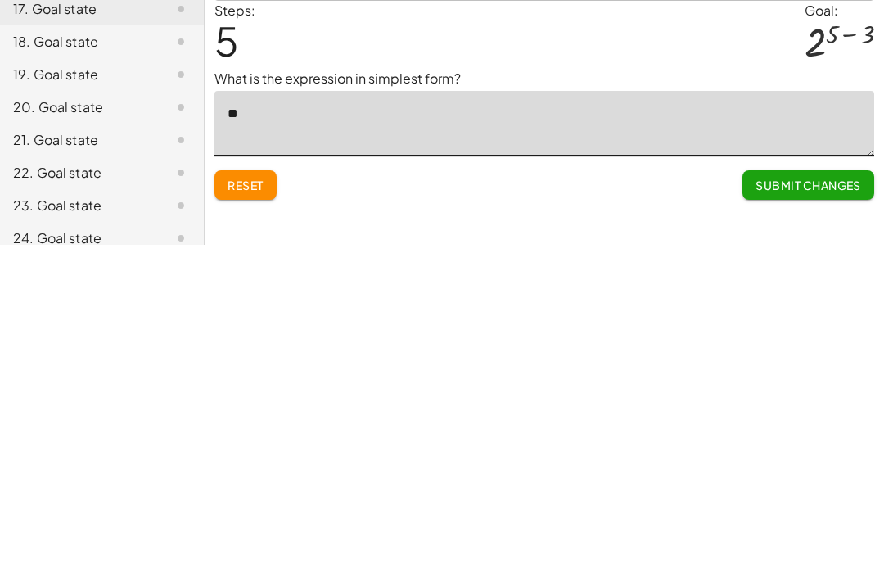
type textarea "*"
click at [840, 512] on span "Submit Changes" at bounding box center [809, 519] width 106 height 15
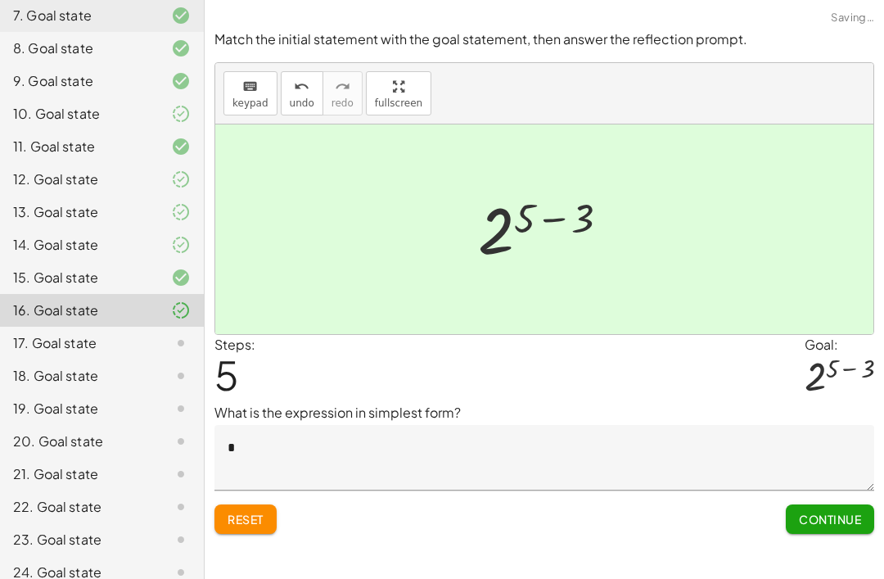
click at [826, 512] on span "Continue" at bounding box center [830, 519] width 62 height 15
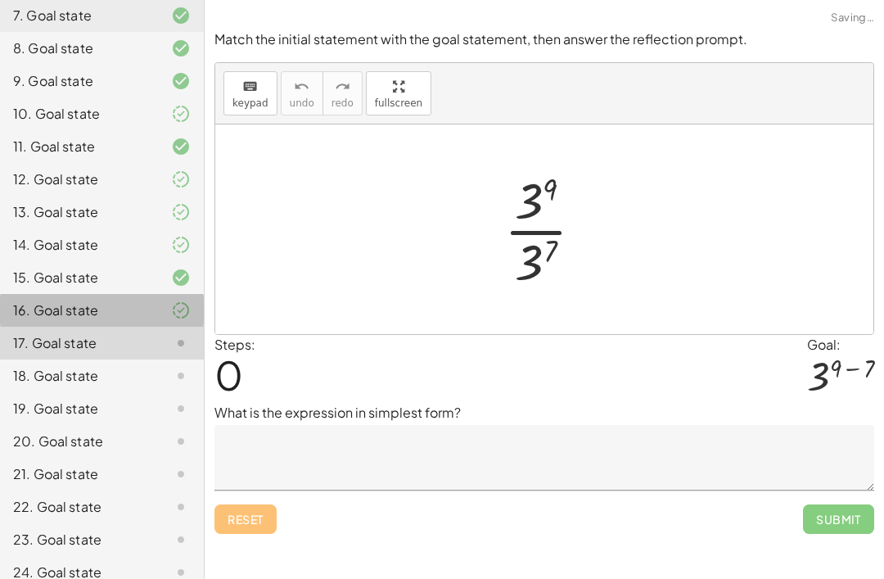
click at [102, 311] on div "16. Goal state" at bounding box center [79, 310] width 132 height 20
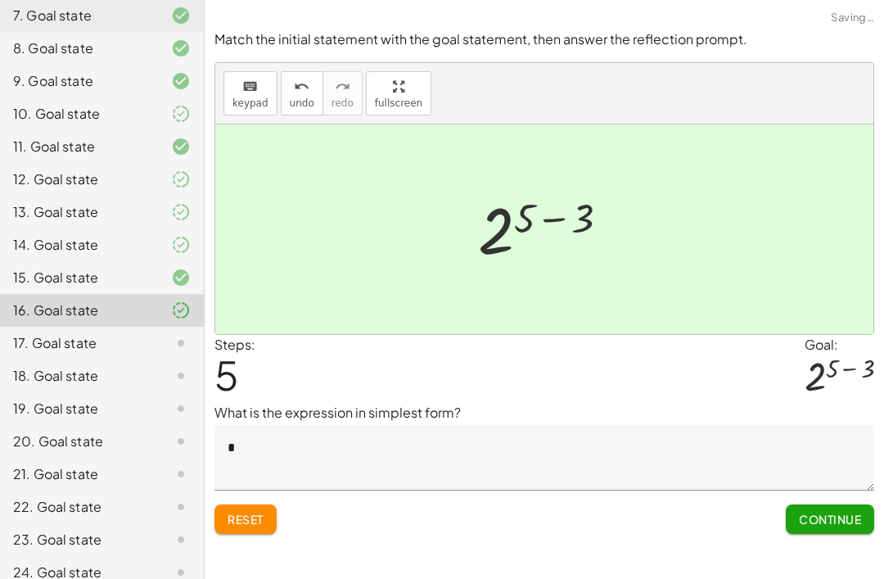
click at [595, 425] on textarea "*" at bounding box center [545, 458] width 660 height 66
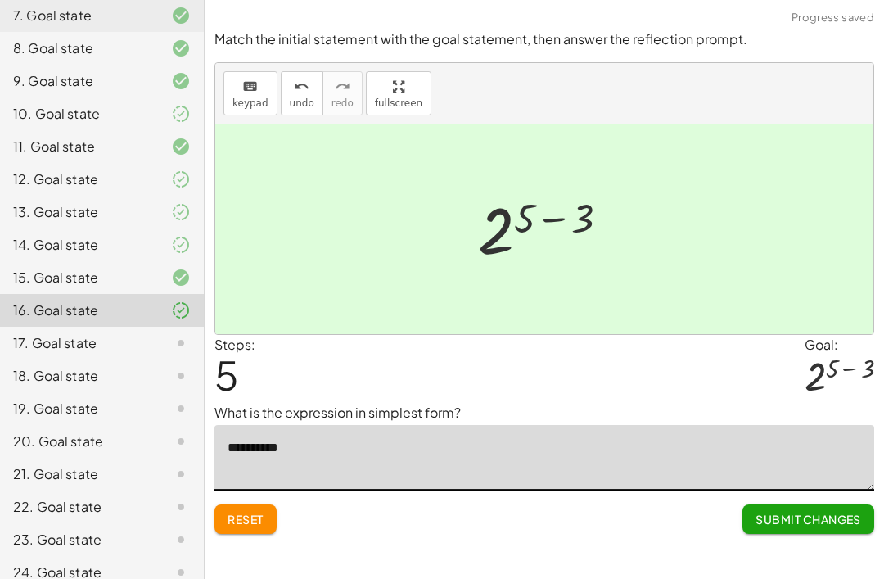
type textarea "**********"
click at [247, 512] on span "Reset" at bounding box center [246, 519] width 36 height 15
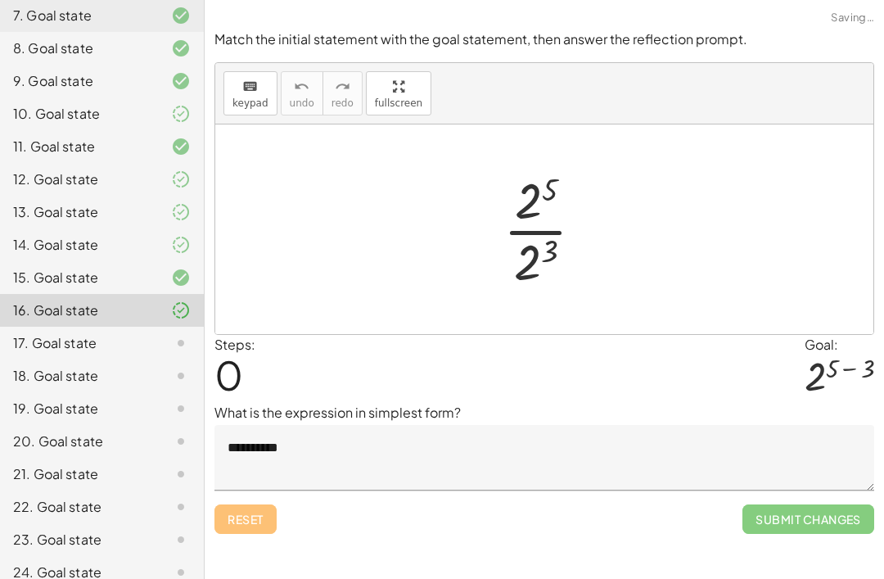
click at [319, 425] on textarea "**********" at bounding box center [545, 458] width 660 height 66
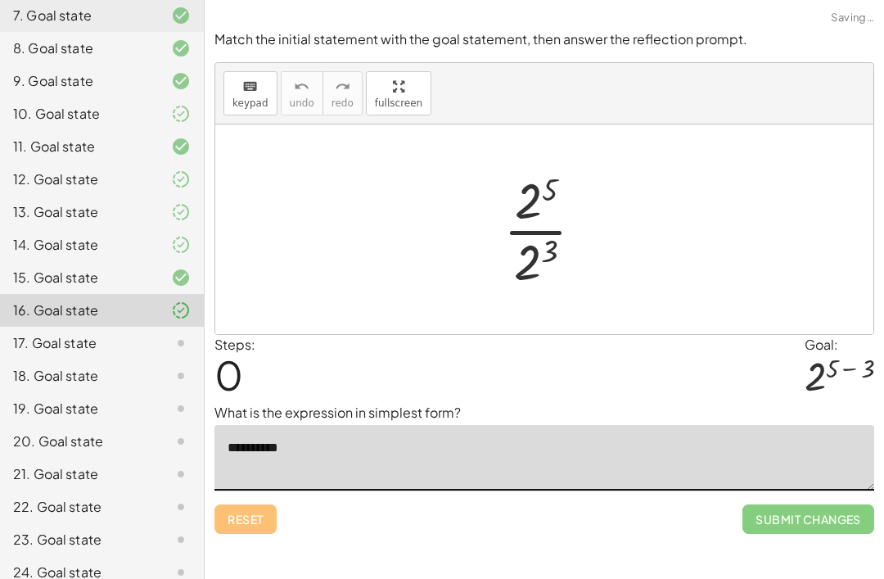
click at [742, 425] on textarea "**********" at bounding box center [545, 458] width 660 height 66
click at [477, 425] on textarea "**********" at bounding box center [545, 458] width 660 height 66
click at [785, 435] on textarea "**********" at bounding box center [545, 458] width 660 height 66
click at [767, 335] on div "Steps: 0 Goal: 2 ( + 5 − 3 )" at bounding box center [545, 369] width 660 height 68
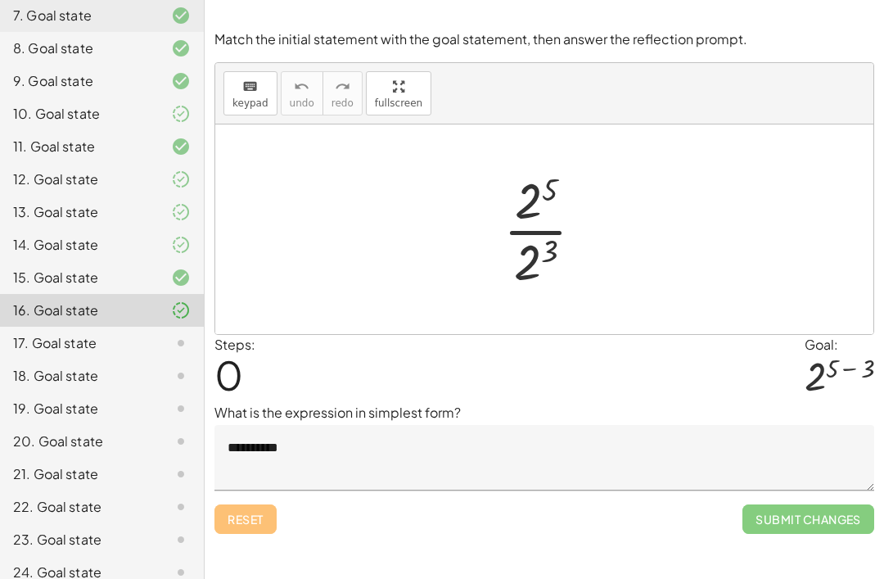
click at [741, 341] on div "Steps: 0 Goal: 2 ( + 5 − 3 )" at bounding box center [545, 369] width 660 height 68
click at [184, 392] on div "17. Goal state" at bounding box center [102, 408] width 204 height 33
